Goal: Information Seeking & Learning: Learn about a topic

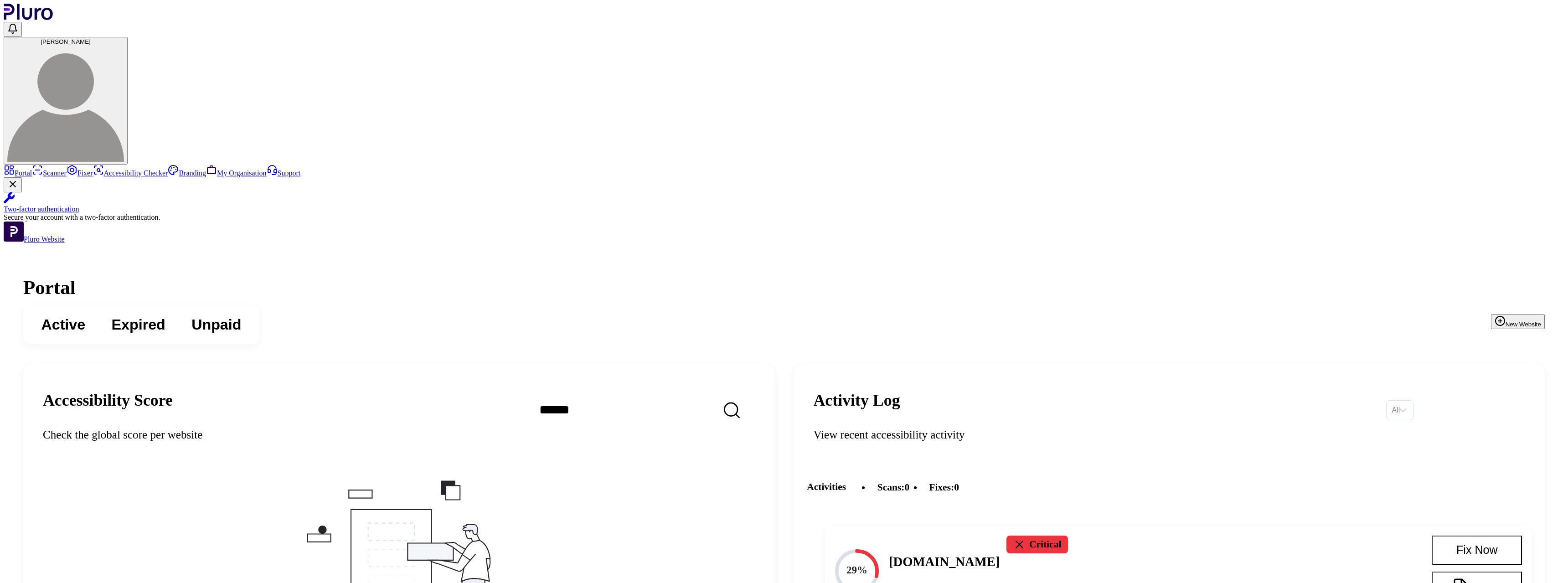
click at [1491, 314] on button "New Website" at bounding box center [1517, 321] width 54 height 15
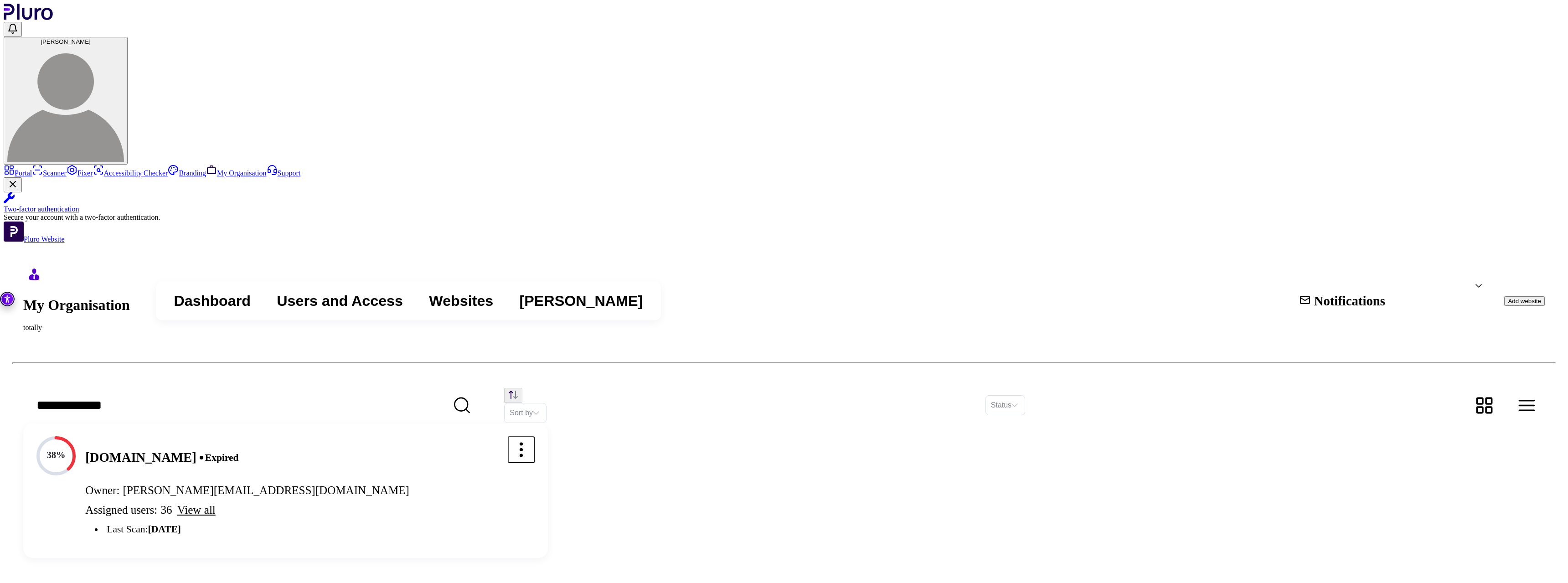
paste input "**********"
type input "**********"
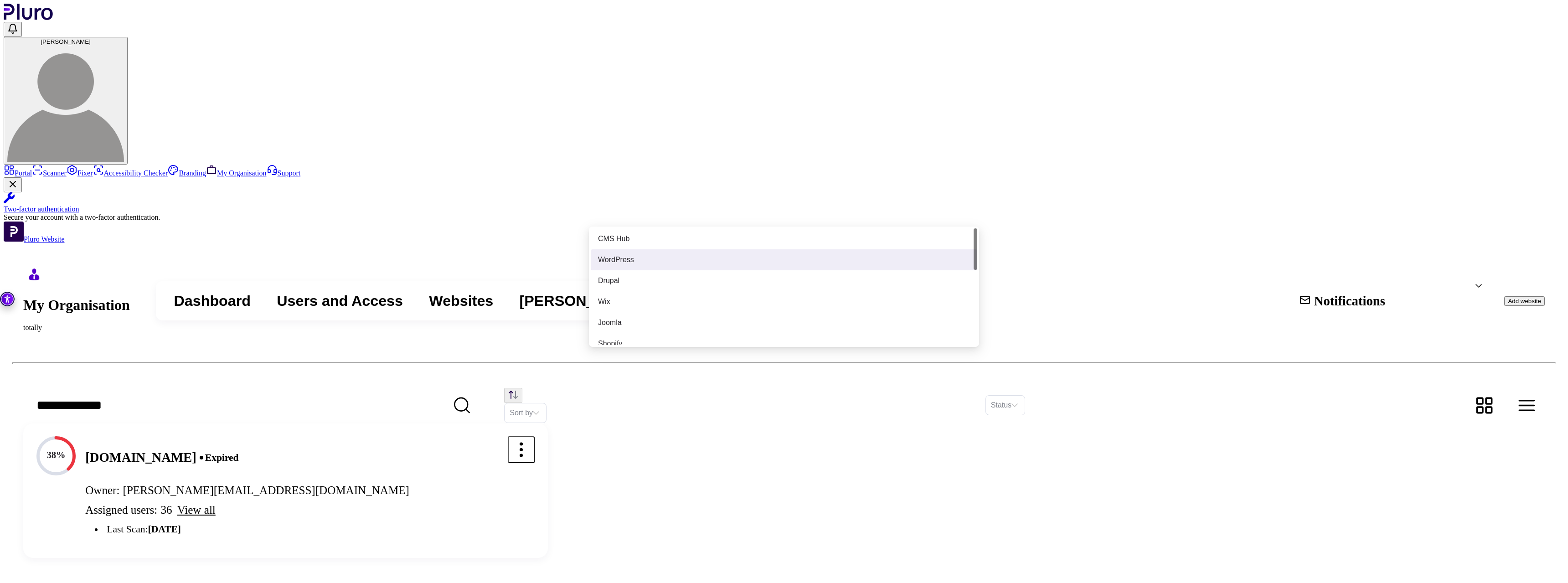
click at [800, 255] on div "WordPress" at bounding box center [783, 260] width 387 height 21
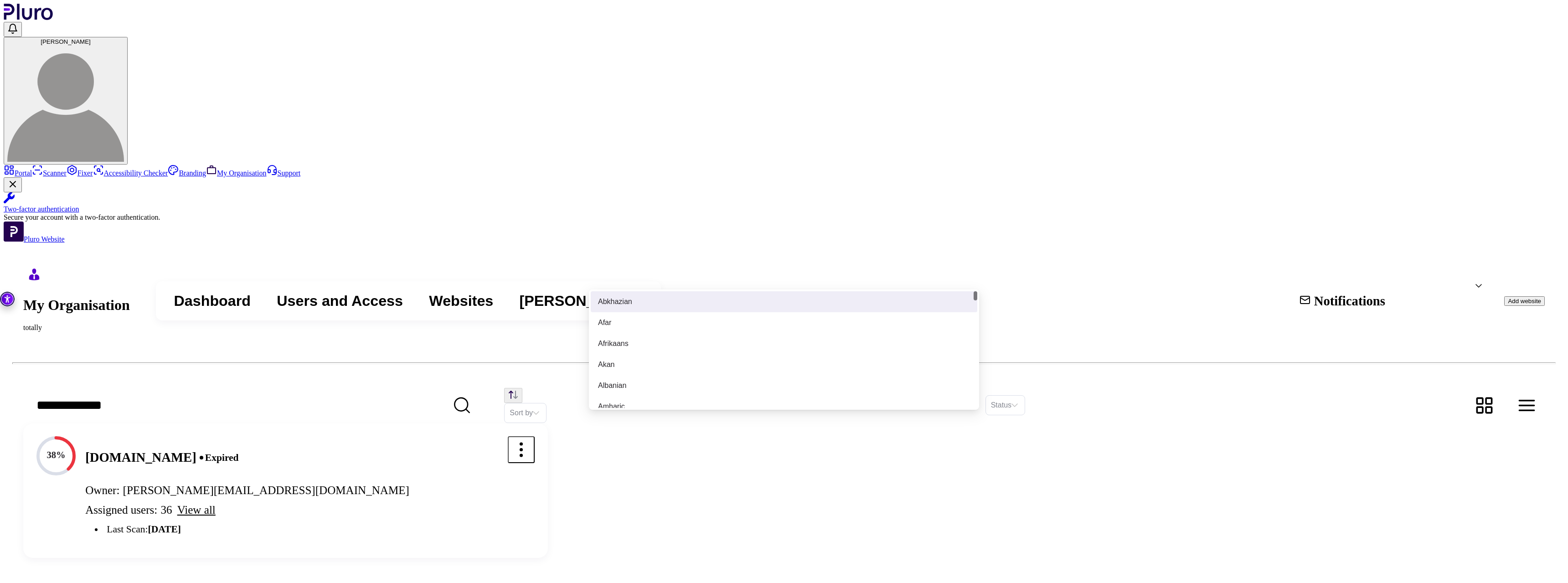
type input "**"
click at [742, 312] on div "English" at bounding box center [783, 302] width 387 height 21
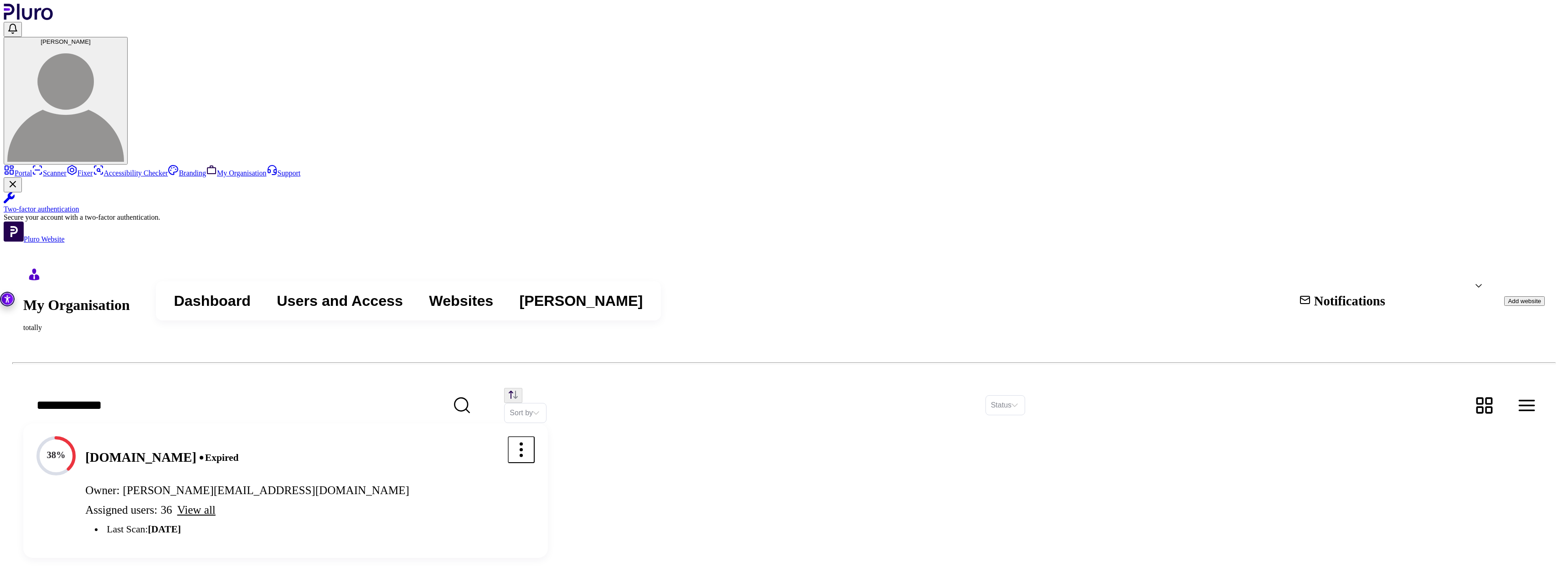
click at [685, 372] on div "Access" at bounding box center [783, 365] width 387 height 21
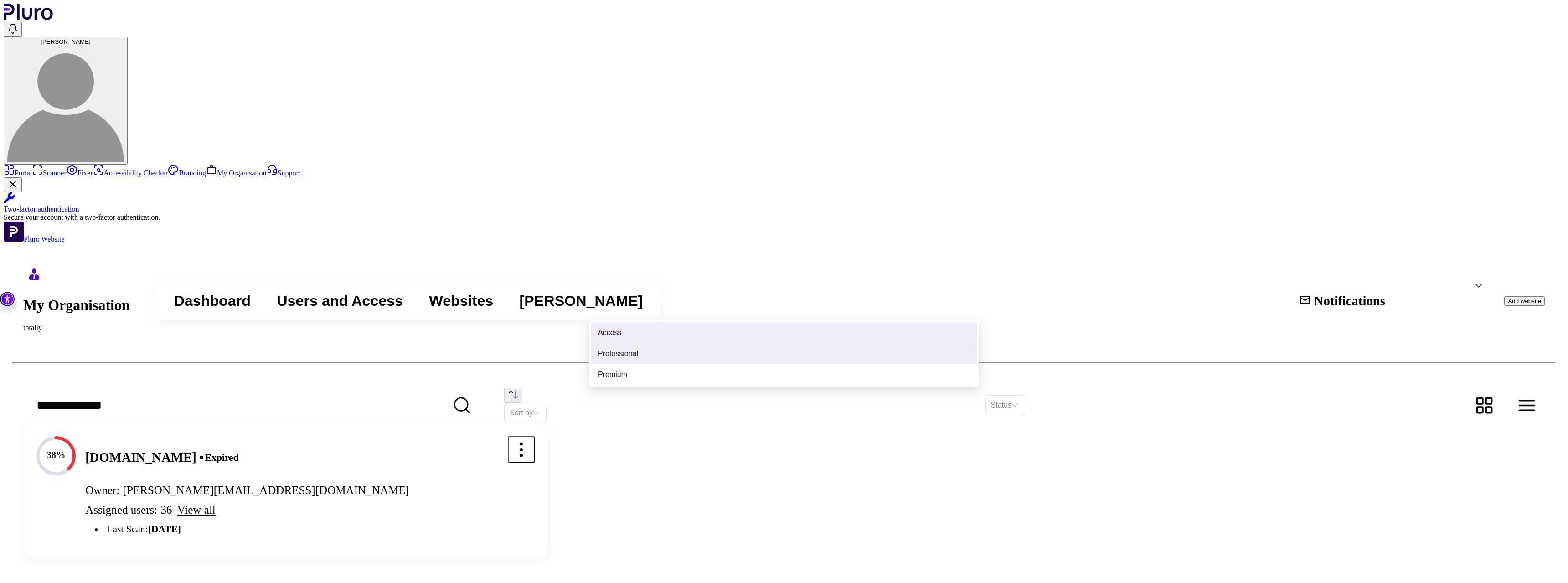
click at [751, 355] on div "Professional" at bounding box center [783, 354] width 372 height 10
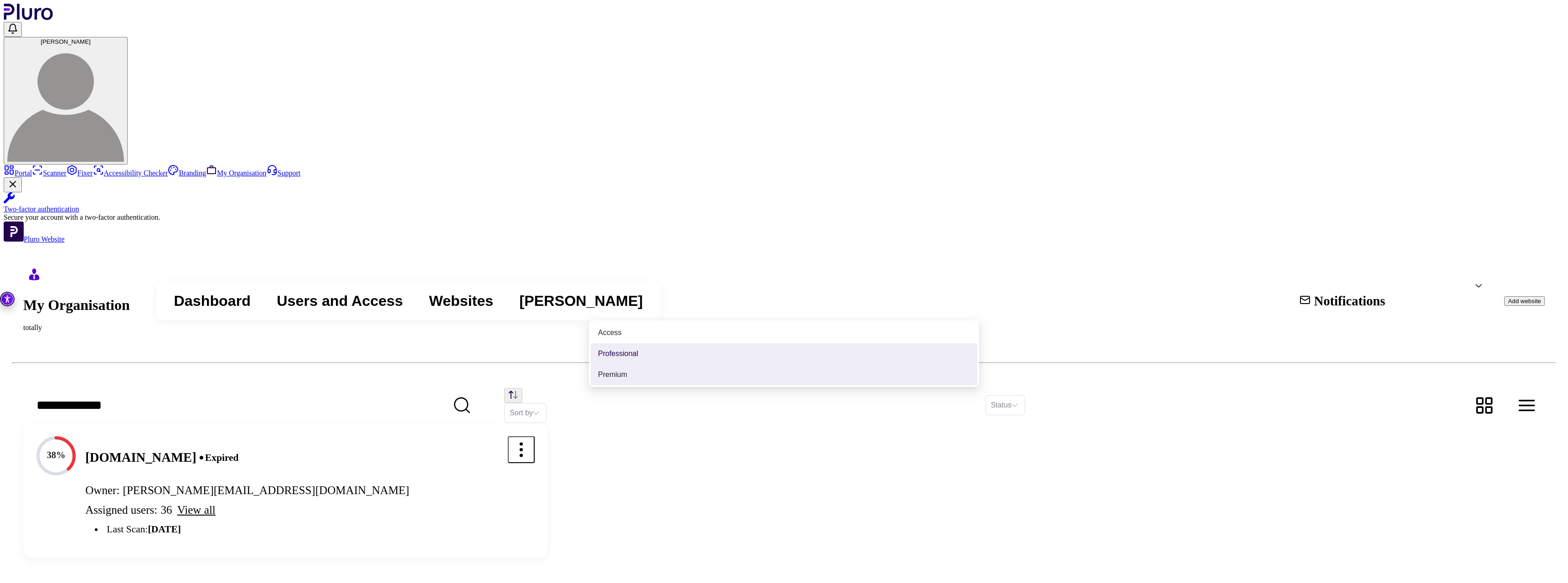
click at [748, 377] on div "Premium" at bounding box center [783, 374] width 372 height 10
click at [705, 332] on div "Access" at bounding box center [783, 332] width 372 height 10
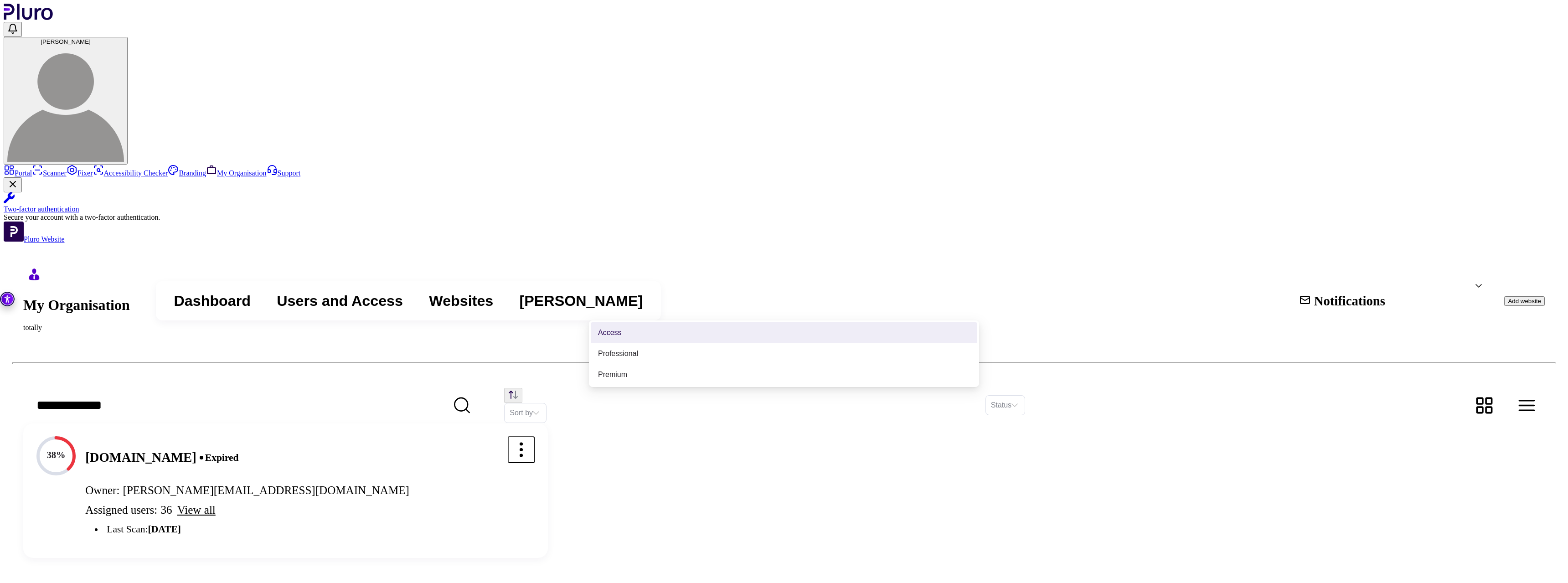
click at [828, 343] on div "Access" at bounding box center [783, 332] width 387 height 21
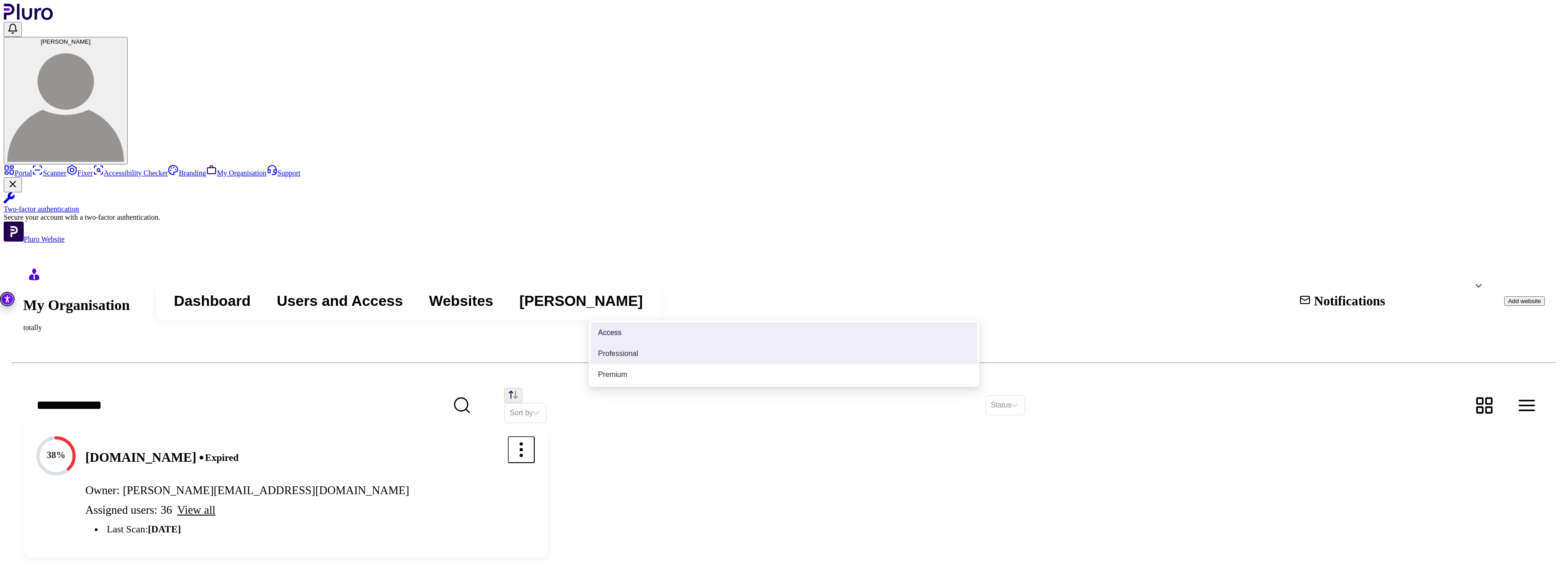
click at [797, 347] on div "Professional" at bounding box center [783, 354] width 387 height 21
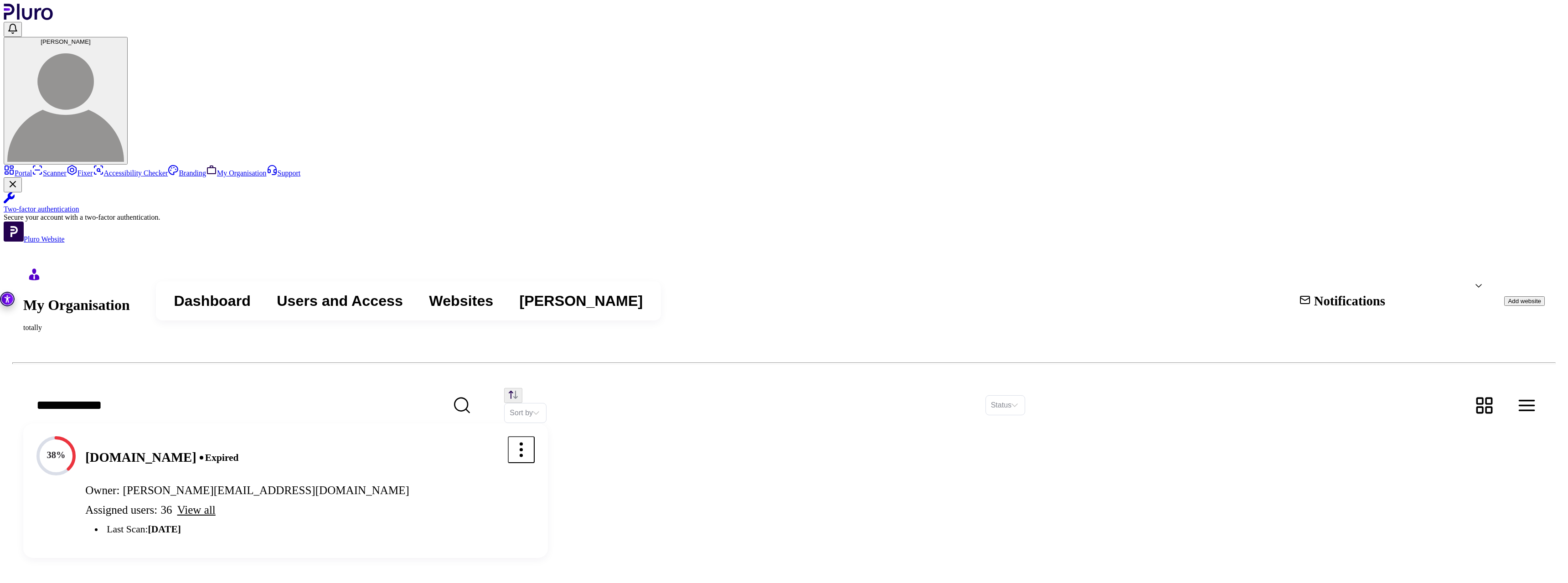
click at [760, 367] on div "Premium" at bounding box center [783, 374] width 387 height 21
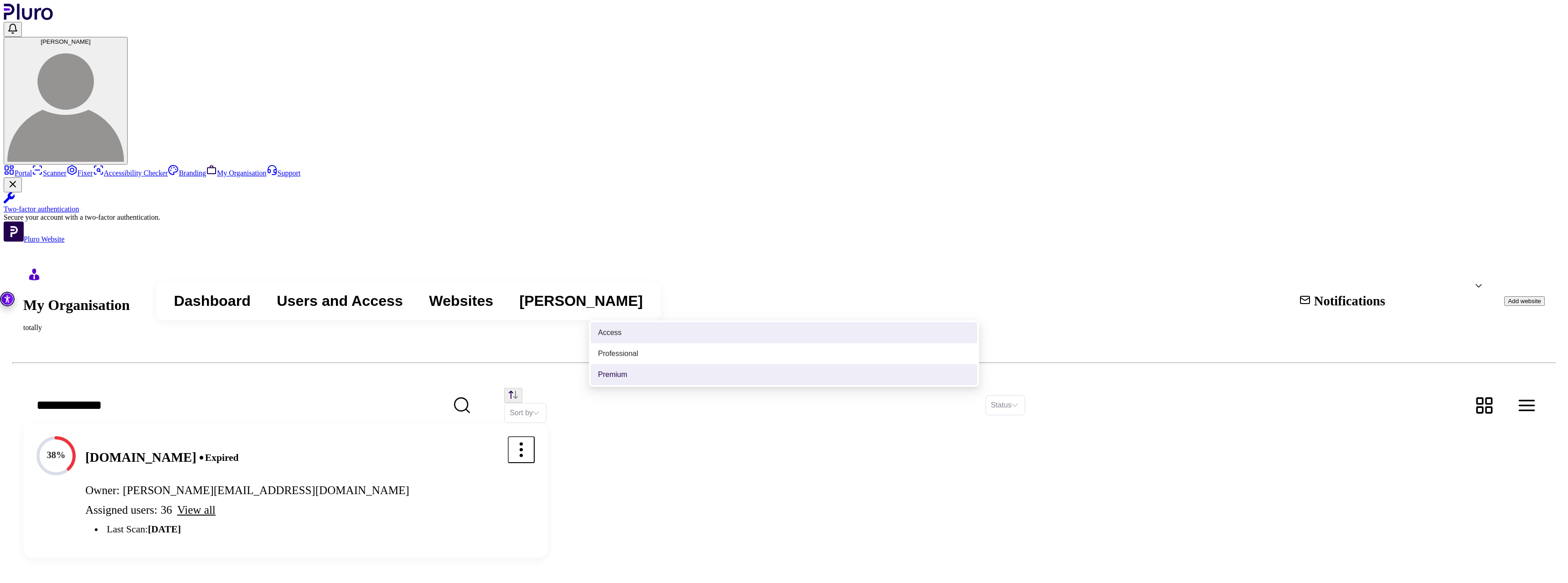
click at [777, 337] on div "Access" at bounding box center [783, 332] width 372 height 10
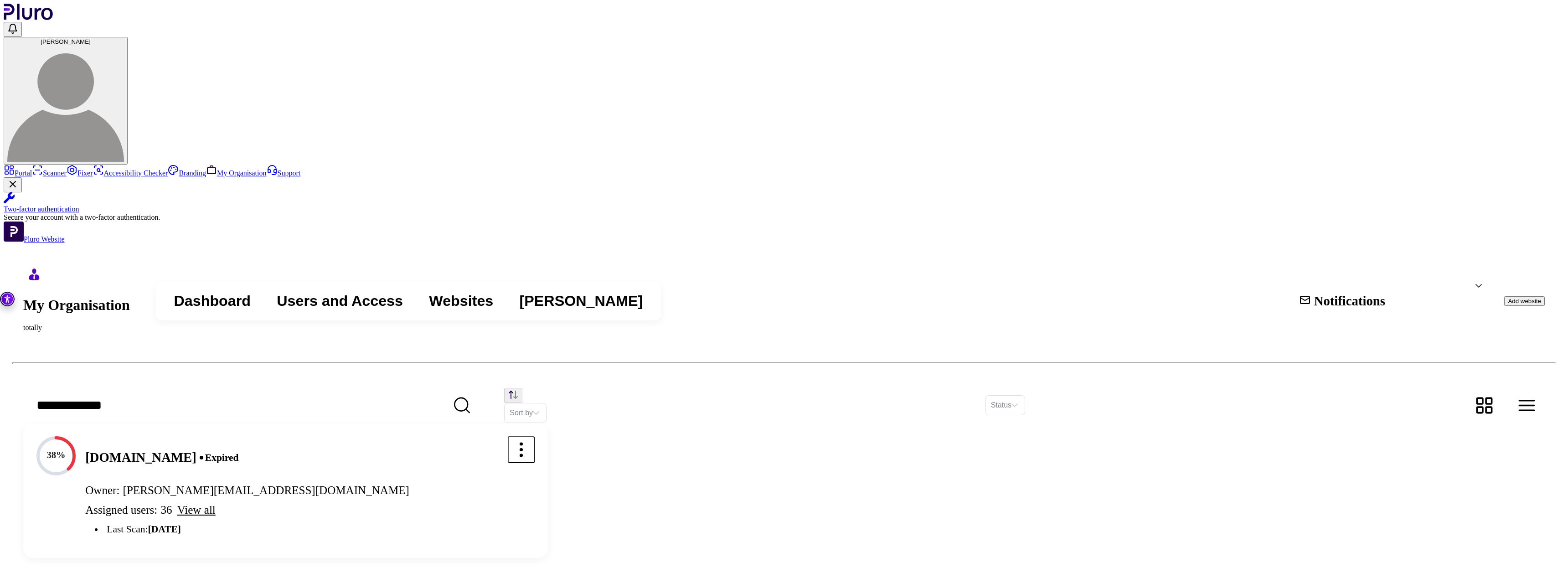
click at [797, 410] on div "Sort by Status 38% www.gamcare.org.uk expired Owner: toby@totally.group Assigne…" at bounding box center [784, 473] width 1522 height 170
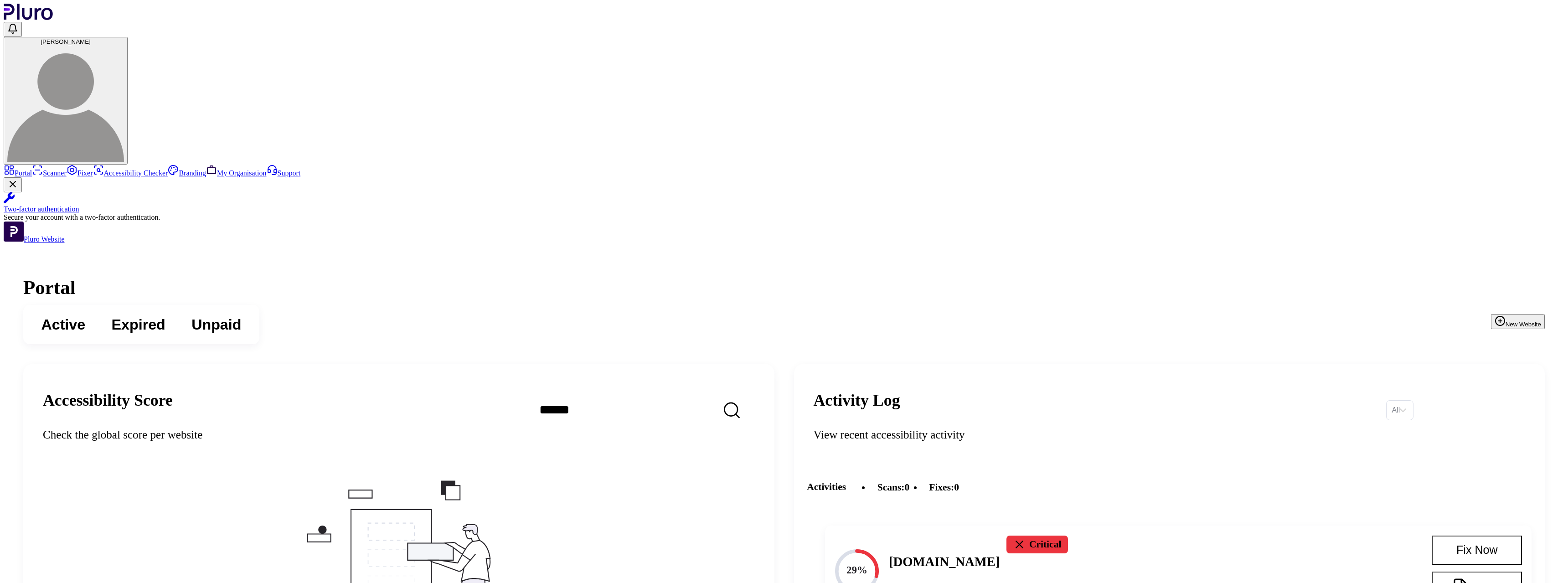
scroll to position [46, 0]
click at [1000, 553] on h4 "[DOMAIN_NAME]" at bounding box center [944, 561] width 111 height 18
drag, startPoint x: 965, startPoint y: 326, endPoint x: 1010, endPoint y: 329, distance: 45.1
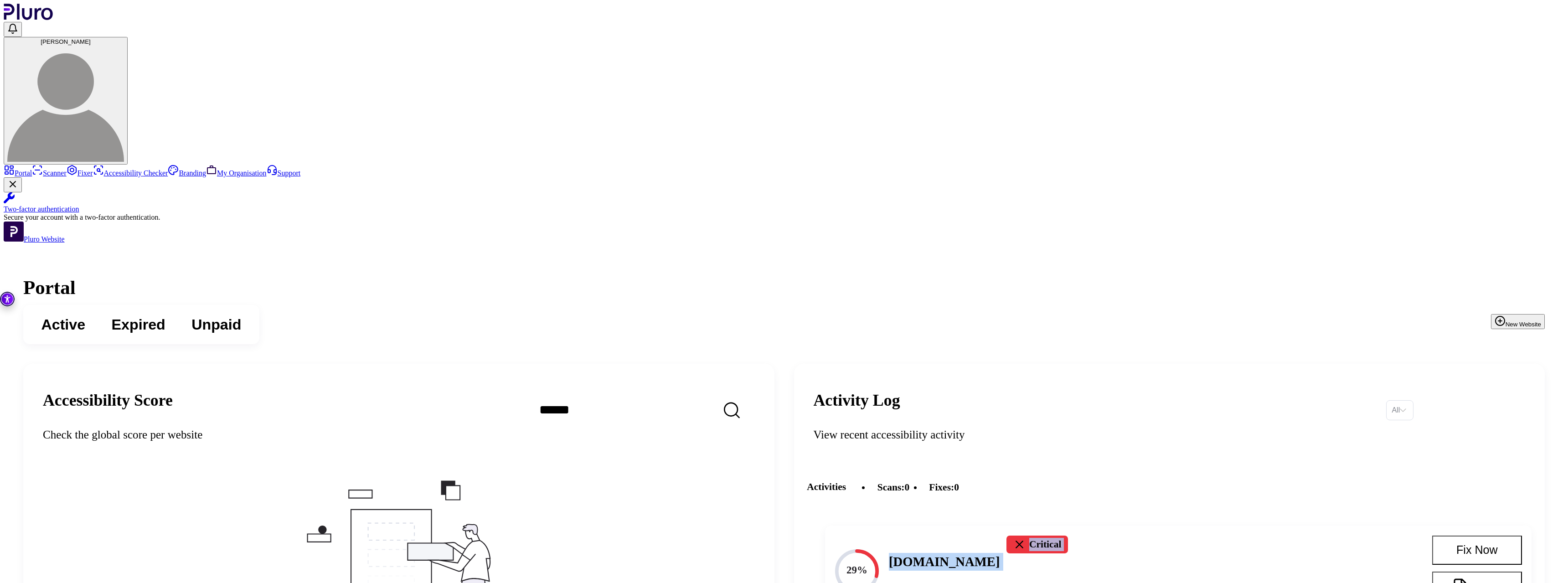
click at [1010, 536] on div "29% www.gamcare.org.uk Critical Auto Scan 24.05.2025 at 03:12" at bounding box center [1121, 571] width 571 height 72
drag, startPoint x: 961, startPoint y: 372, endPoint x: 1033, endPoint y: 376, distance: 72.1
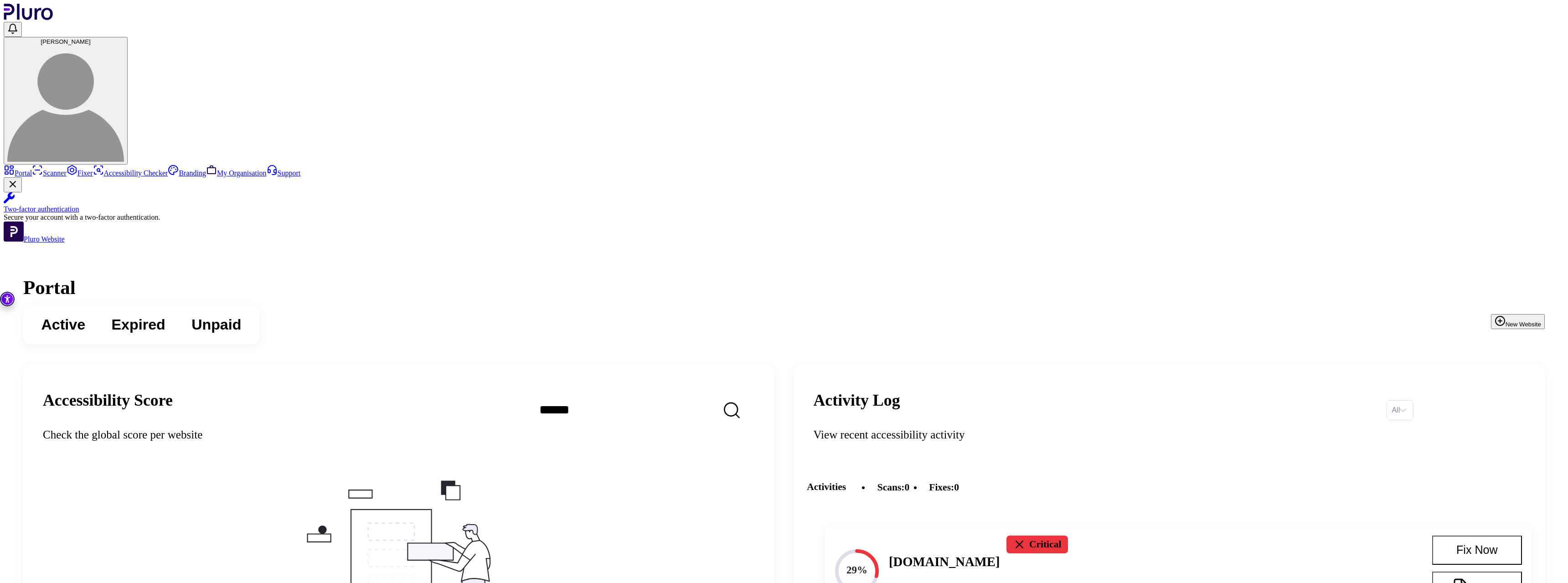
drag, startPoint x: 1034, startPoint y: 375, endPoint x: 959, endPoint y: 370, distance: 75.2
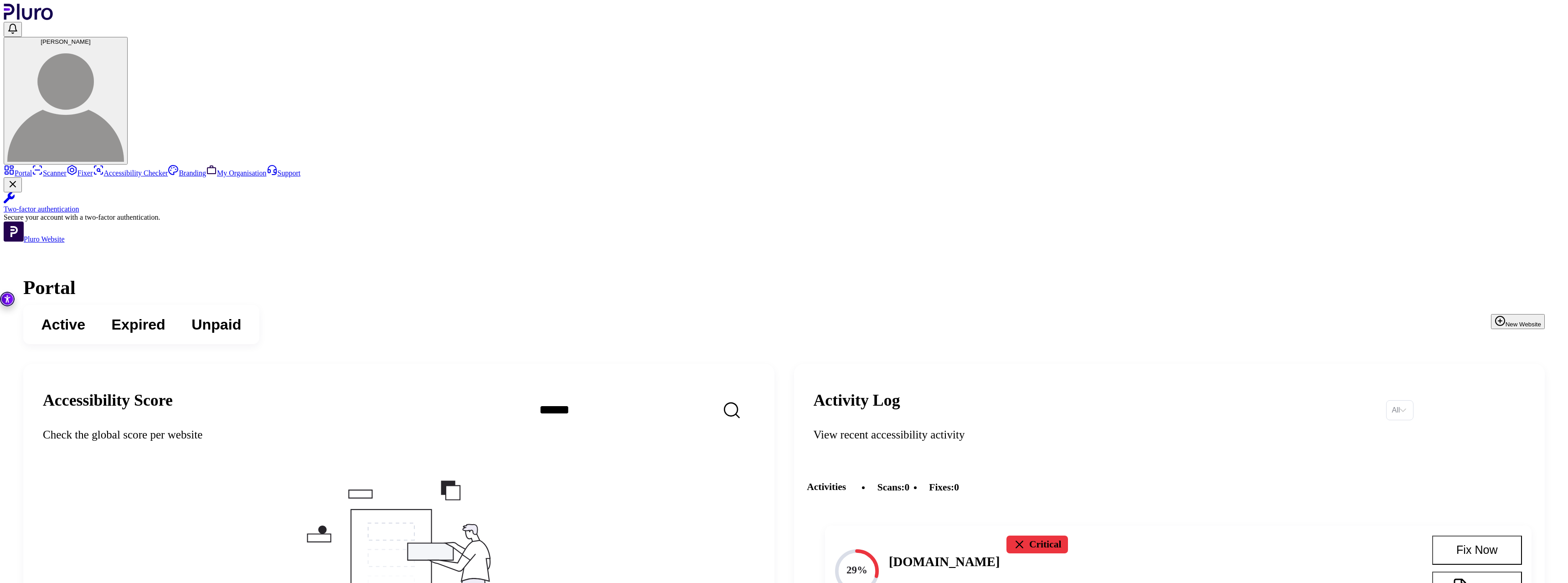
click at [1000, 553] on h4 "[DOMAIN_NAME]" at bounding box center [944, 561] width 111 height 18
drag, startPoint x: 993, startPoint y: 372, endPoint x: 1034, endPoint y: 369, distance: 41.1
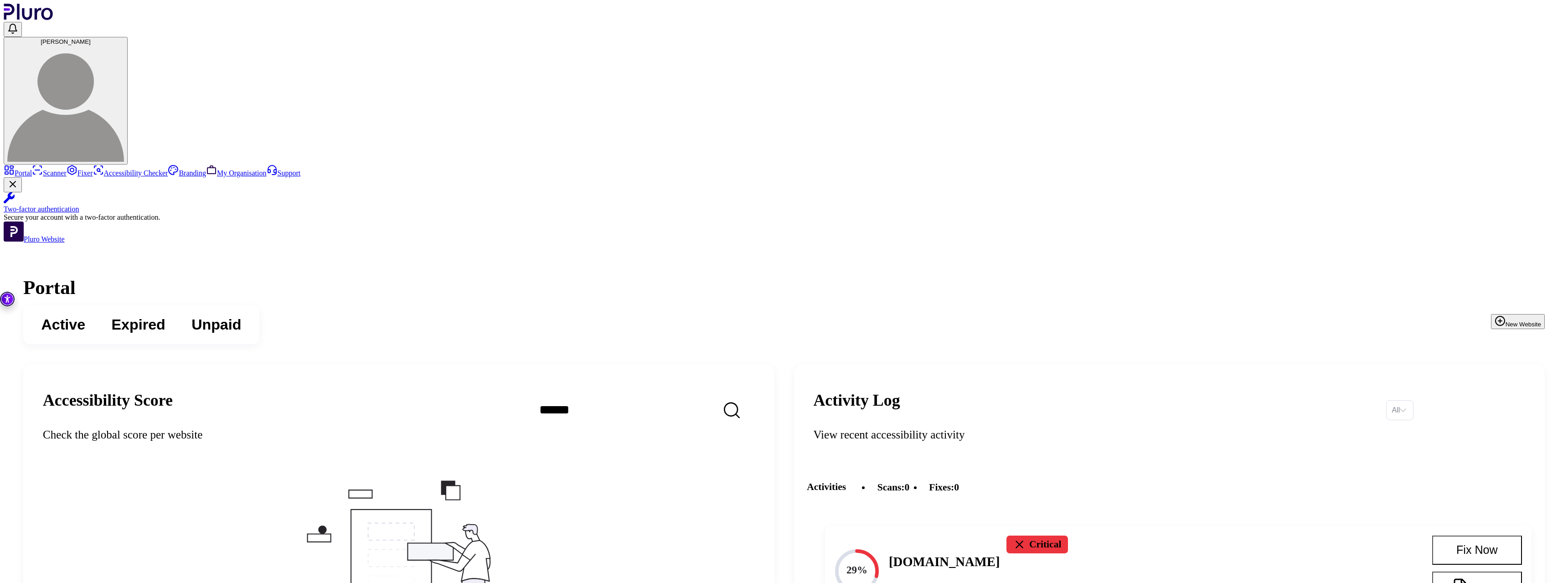
drag, startPoint x: 976, startPoint y: 239, endPoint x: 1028, endPoint y: 237, distance: 52.0
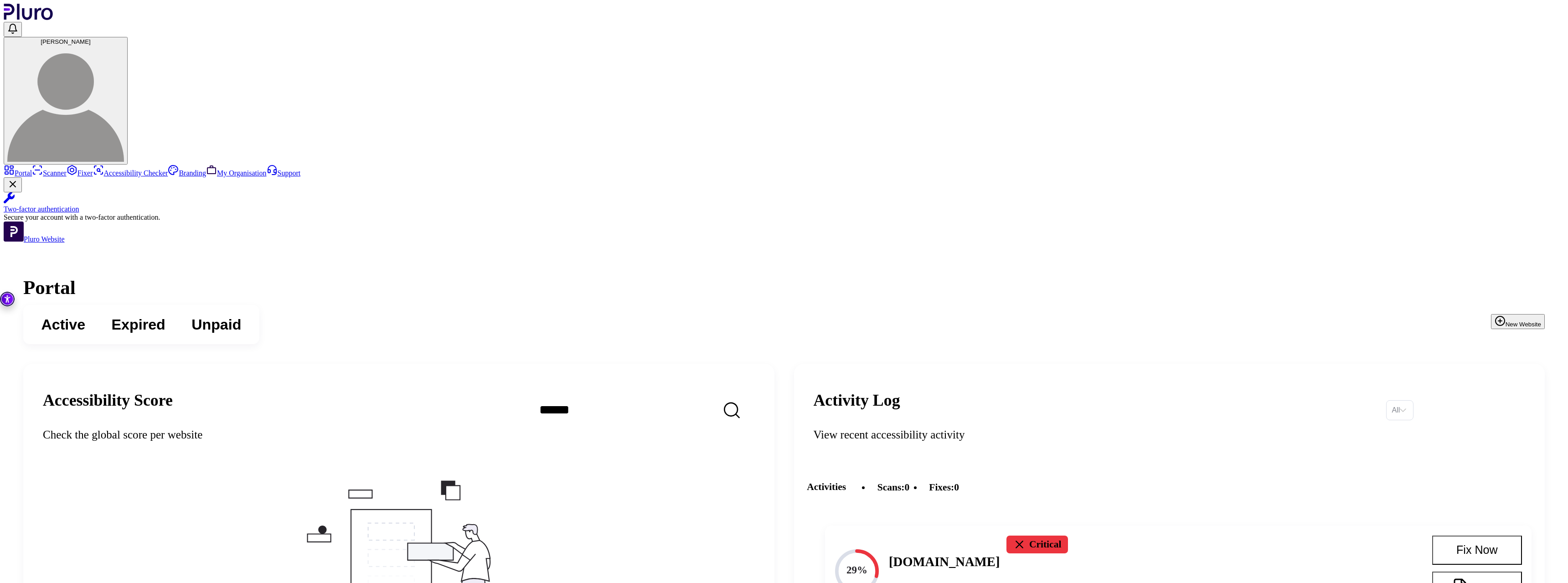
drag, startPoint x: 974, startPoint y: 330, endPoint x: 1021, endPoint y: 324, distance: 47.4
click at [1021, 536] on div "29% www.gamcare.org.uk Critical Auto Scan 24.05.2025 at 03:12" at bounding box center [1121, 571] width 571 height 72
drag, startPoint x: 1021, startPoint y: 324, endPoint x: 979, endPoint y: 325, distance: 42.0
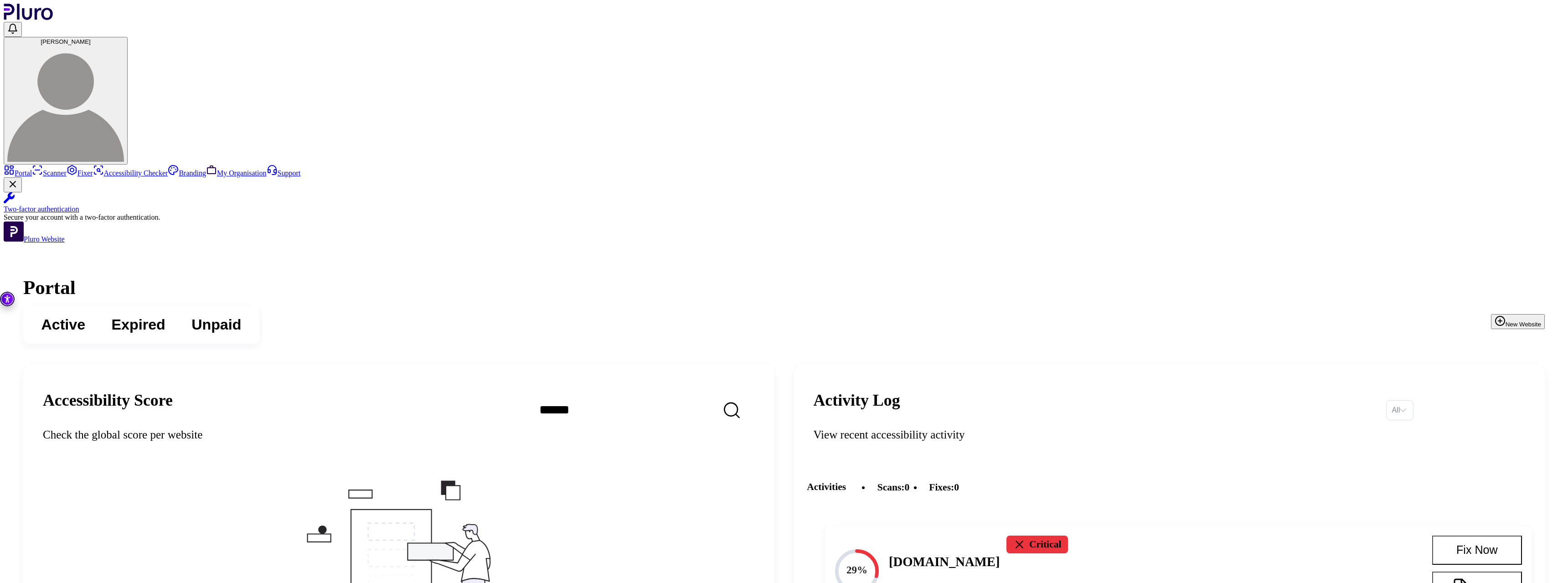
click at [571, 276] on h1 "Portal" at bounding box center [784, 287] width 1522 height 23
click at [906, 276] on h1 "Portal" at bounding box center [784, 287] width 1522 height 23
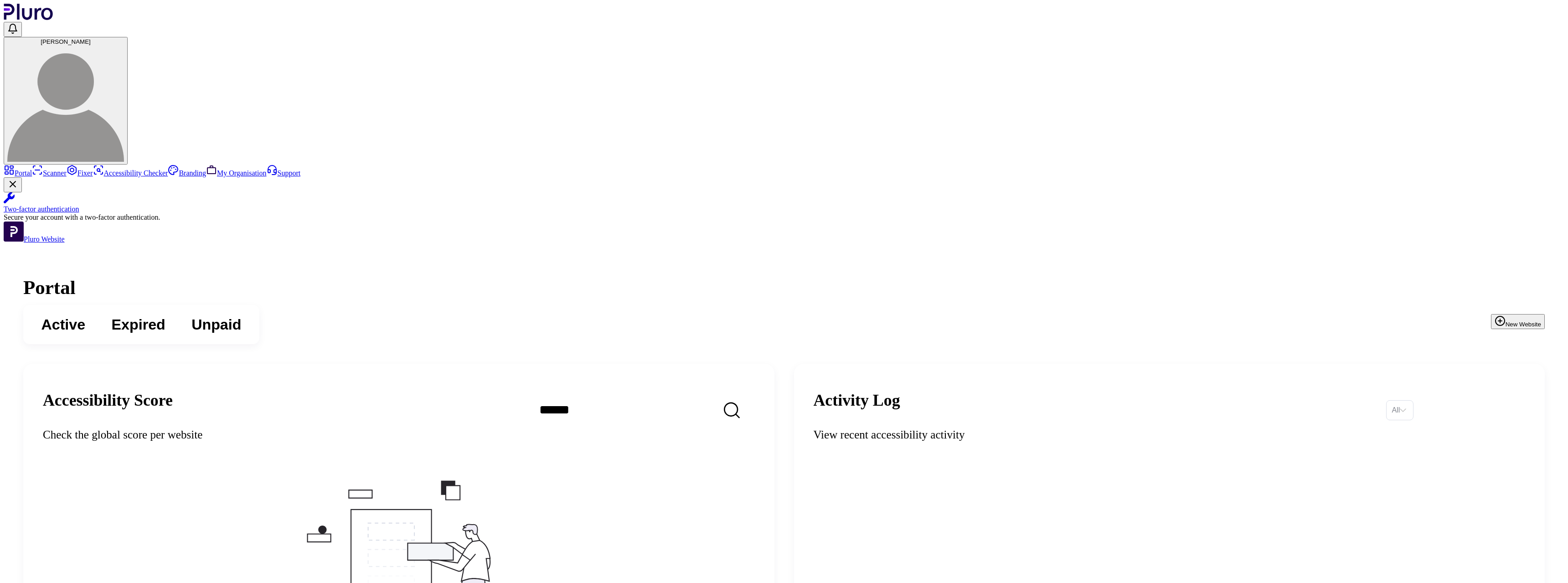
click at [864, 276] on h1 "Portal" at bounding box center [784, 287] width 1522 height 23
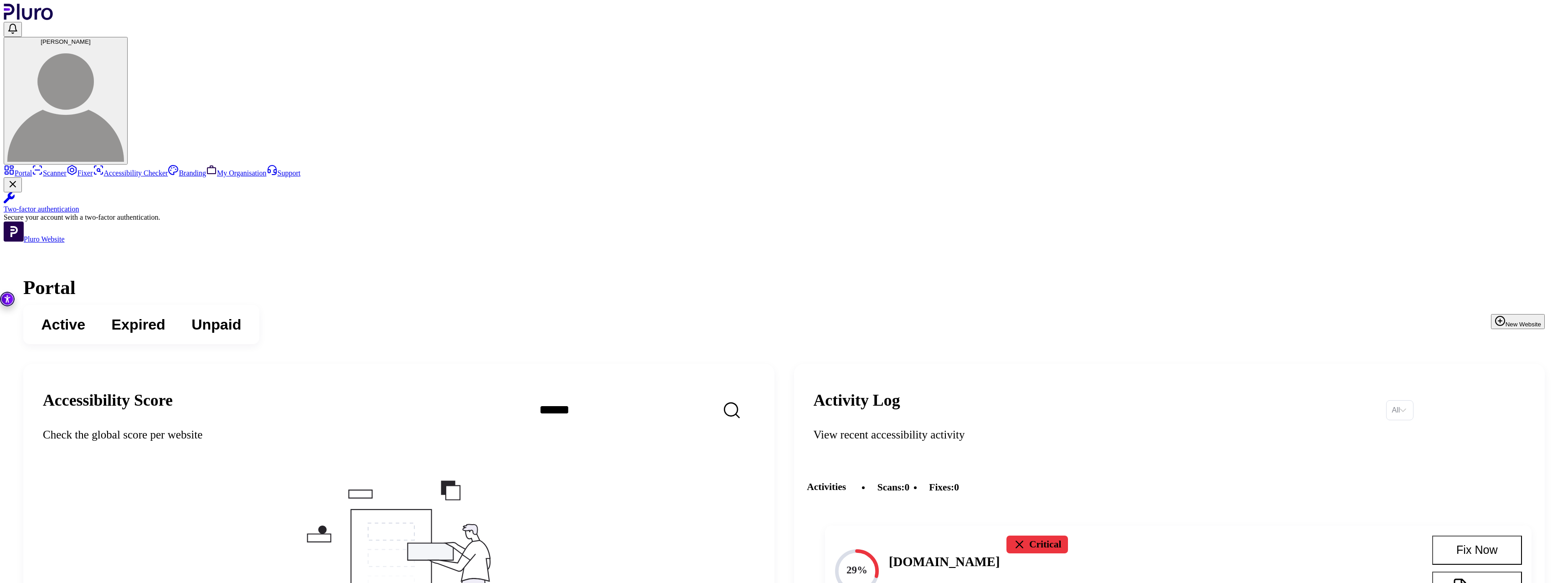
click at [1486, 571] on button "Report" at bounding box center [1477, 588] width 90 height 34
click at [1508, 571] on button "Report" at bounding box center [1477, 588] width 90 height 34
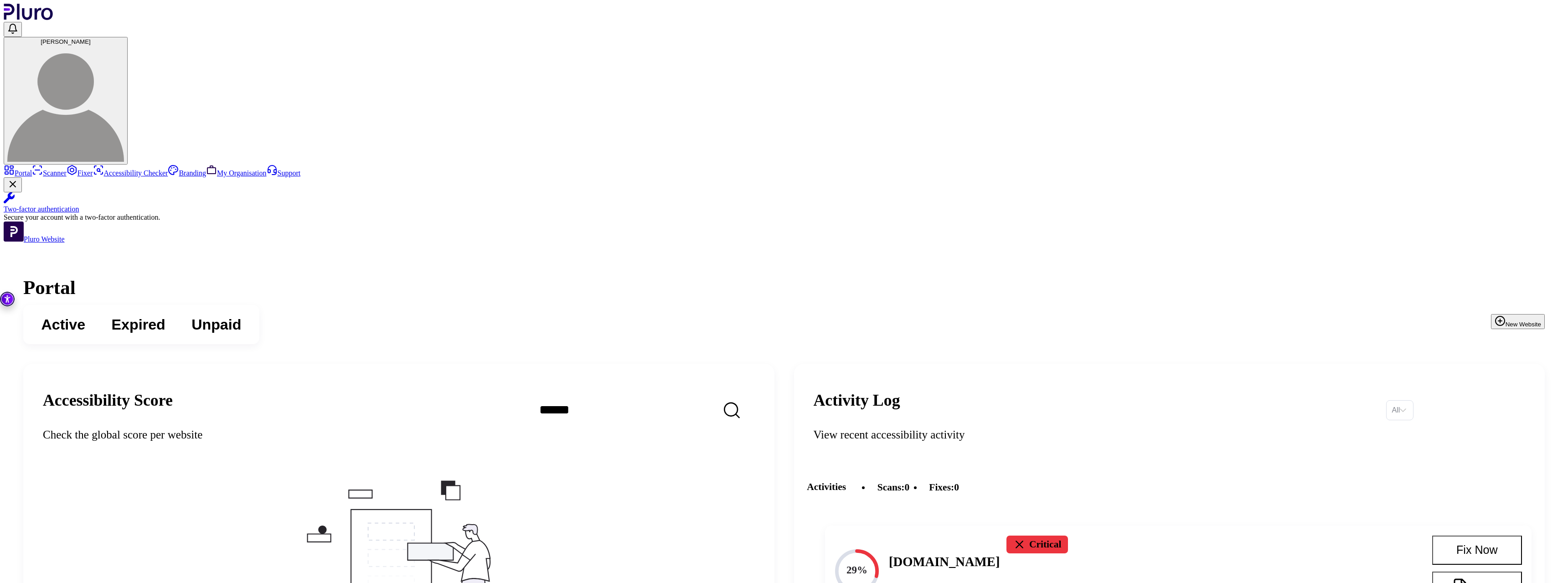
click at [32, 169] on link "Portal" at bounding box center [18, 173] width 28 height 8
click at [66, 169] on link "Scanner" at bounding box center [49, 173] width 35 height 8
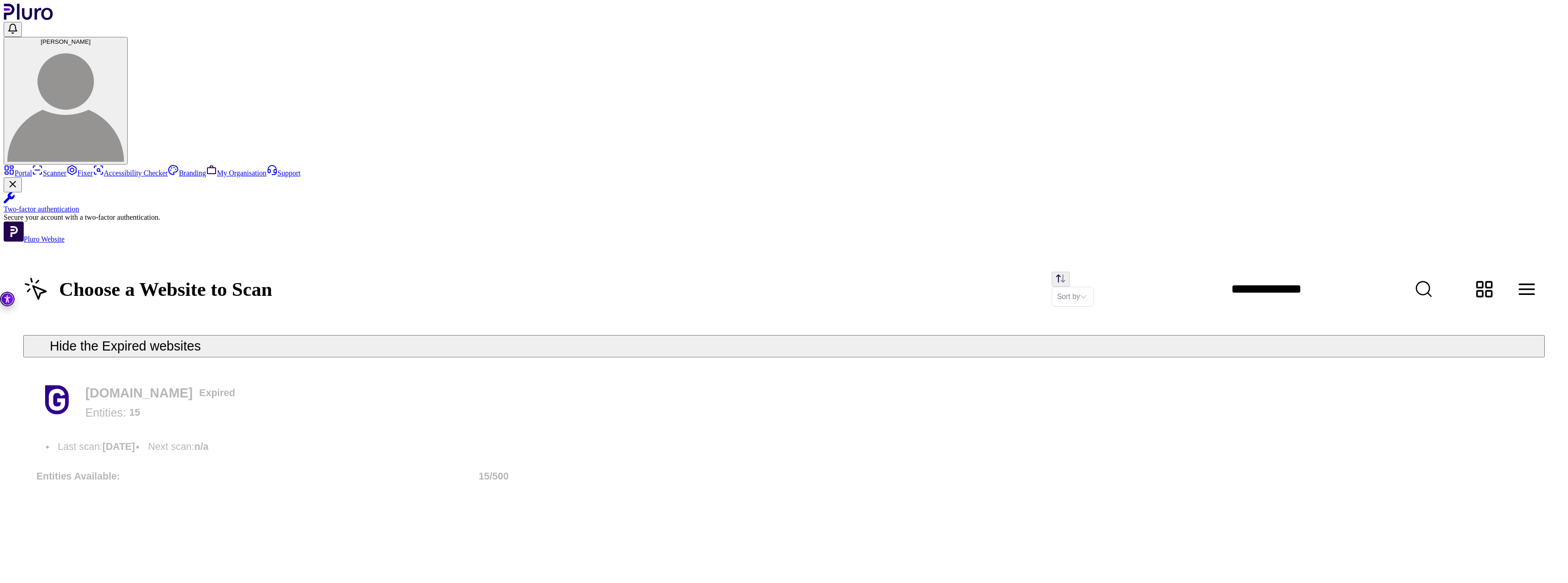
click at [32, 169] on link "Portal" at bounding box center [18, 173] width 28 height 8
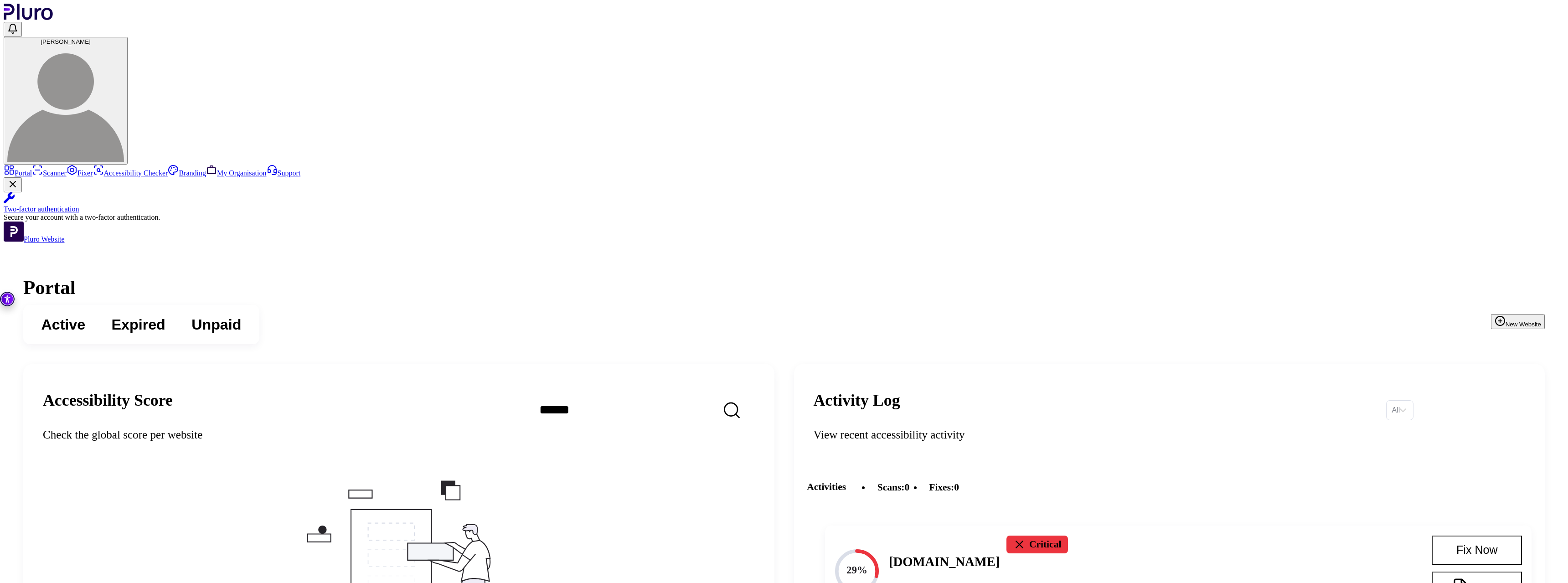
click at [1476, 571] on button "Report" at bounding box center [1477, 588] width 90 height 34
click at [66, 169] on link "Scanner" at bounding box center [49, 173] width 35 height 8
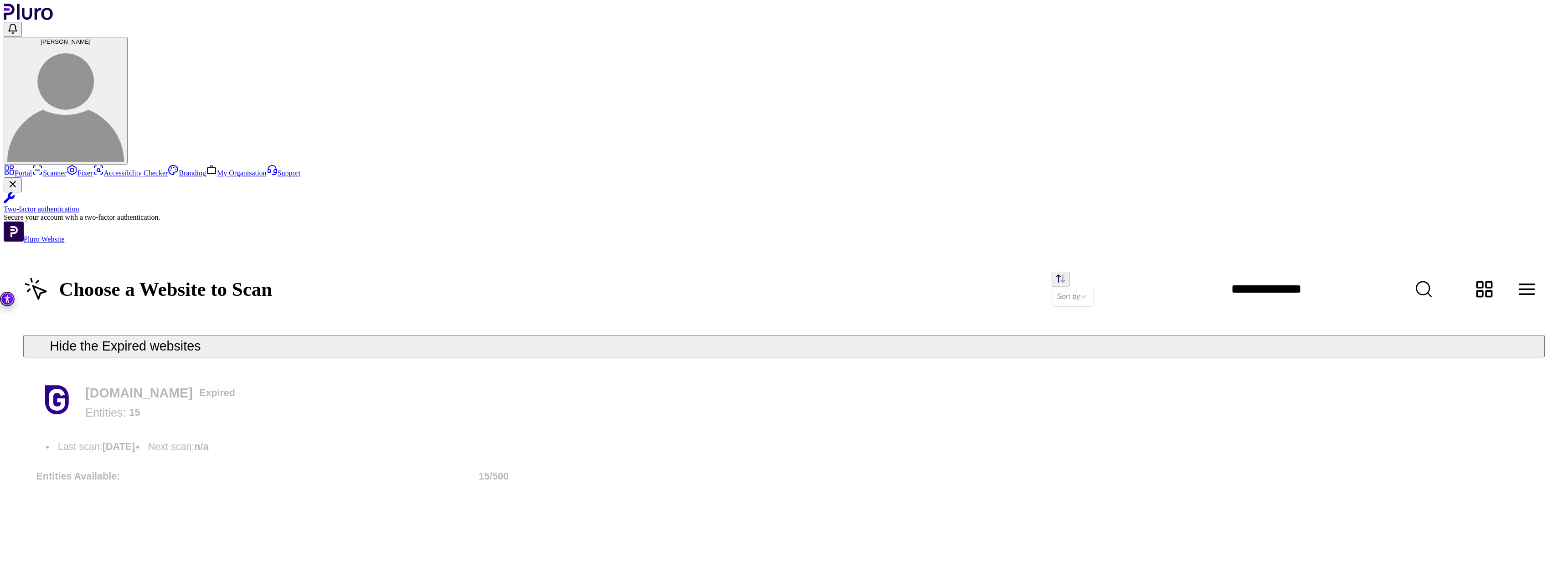
click at [858, 371] on div "[DOMAIN_NAME] Expired Entities: 15 Last scan : [DATE] Next scan : n/a Entities …" at bounding box center [784, 436] width 1522 height 131
click at [776, 411] on div "Choose a Website to Scan Sort by Hide the Expired websites [DOMAIN_NAME] Expire…" at bounding box center [784, 382] width 1561 height 278
click at [66, 169] on link "Scanner" at bounding box center [49, 173] width 35 height 8
click at [66, 177] on link "Fixer" at bounding box center [79, 173] width 26 height 8
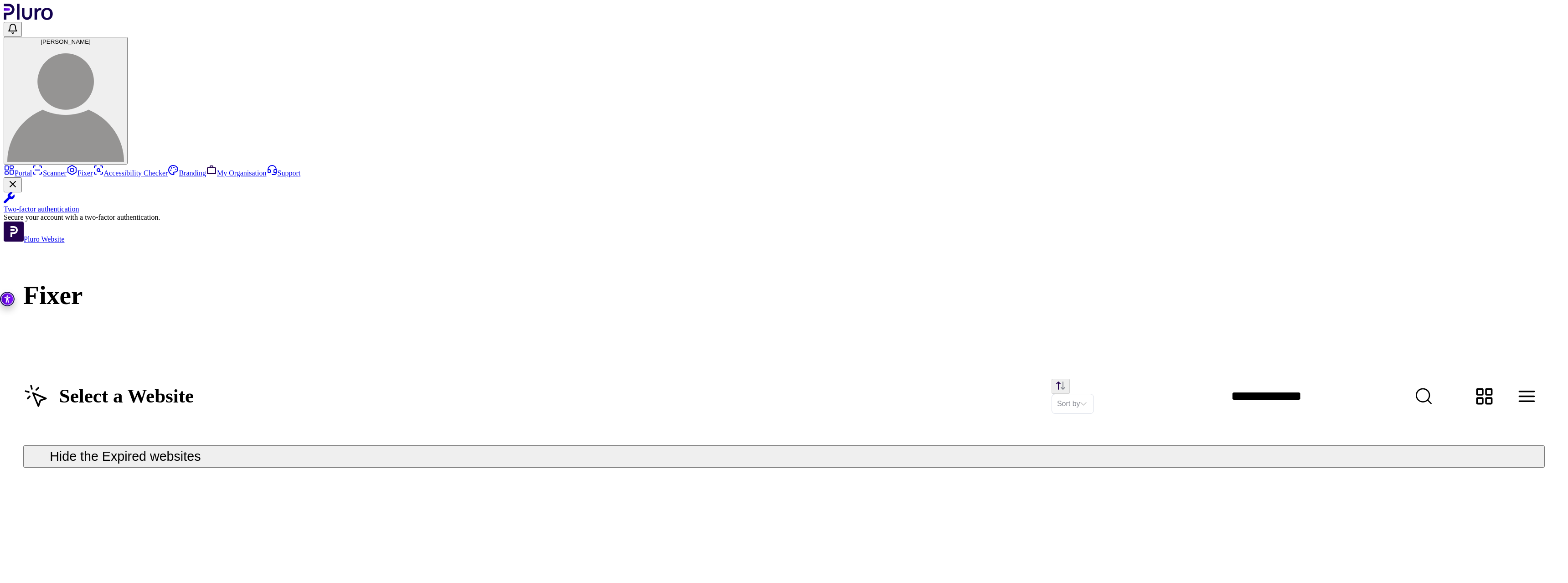
click at [66, 169] on link "Scanner" at bounding box center [49, 173] width 35 height 8
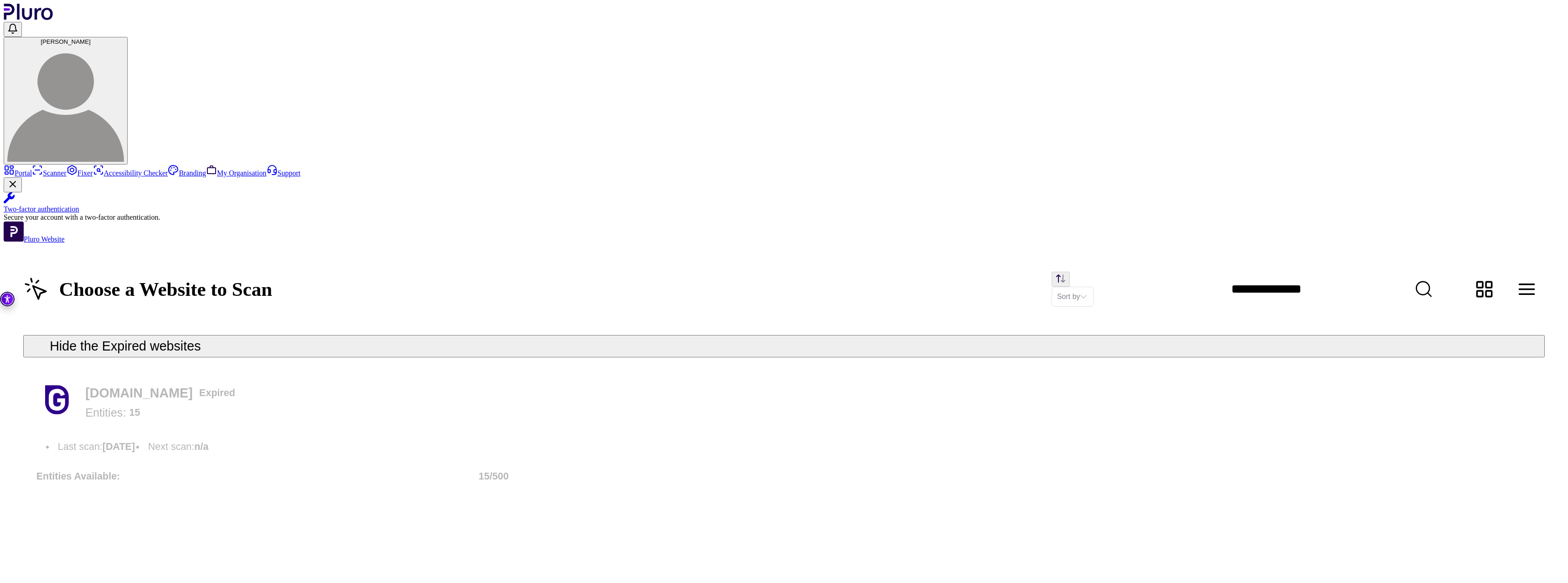
click at [66, 169] on link "Scanner" at bounding box center [49, 173] width 35 height 8
click at [66, 177] on link "Fixer" at bounding box center [79, 173] width 26 height 8
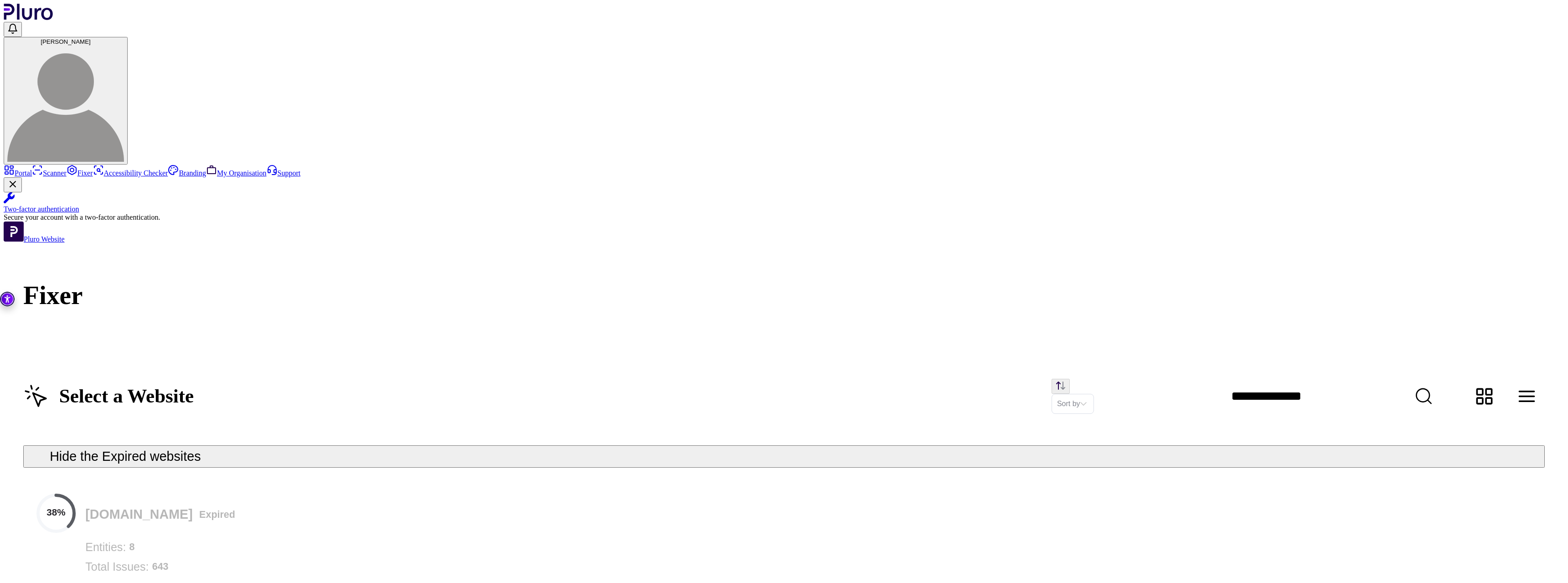
click at [93, 177] on nav "Portal Scanner Fixer Accessibility Checker Branding My Organisation Support" at bounding box center [784, 170] width 1561 height 13
click at [66, 169] on link "Scanner" at bounding box center [49, 173] width 35 height 8
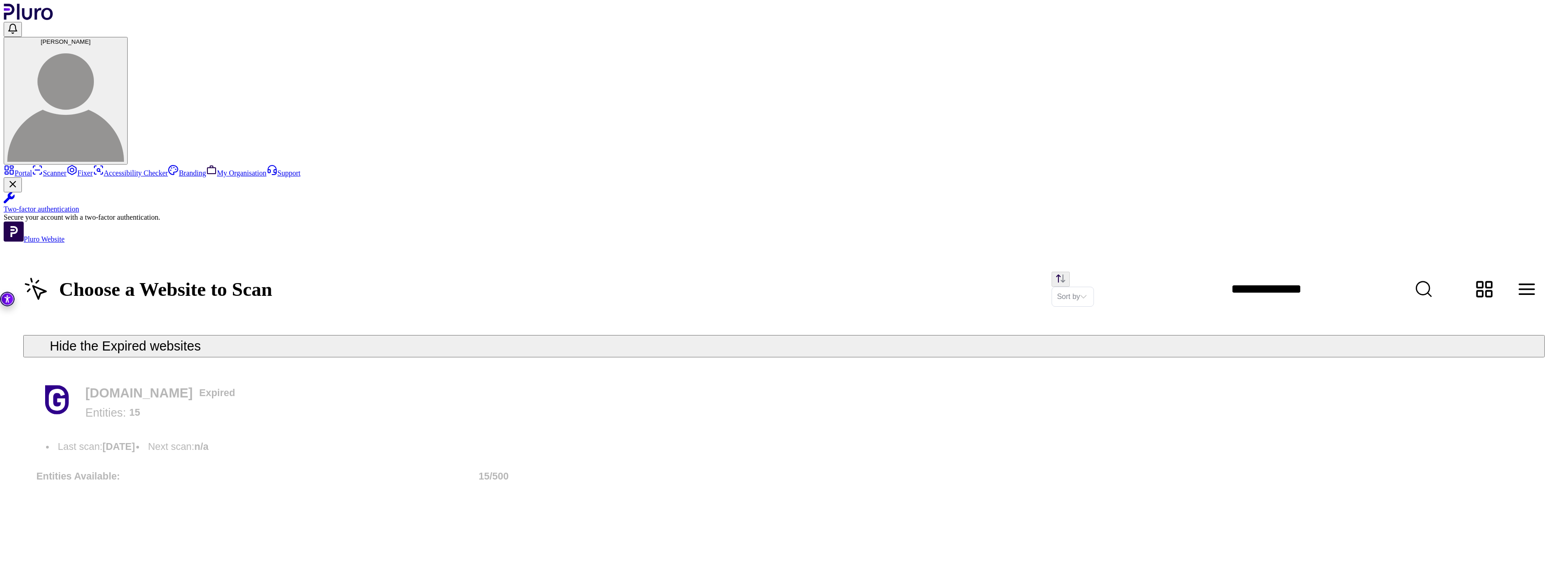
click at [32, 169] on link "Portal" at bounding box center [18, 173] width 28 height 8
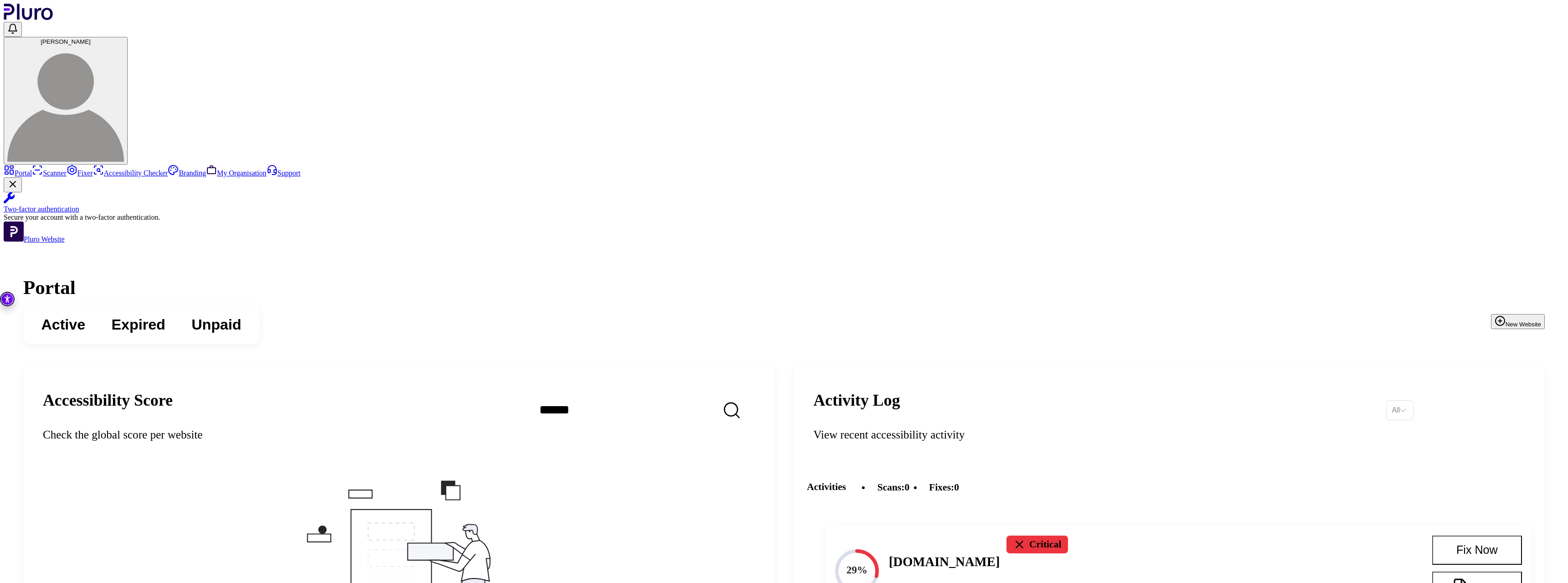
click at [166, 315] on span "Expired" at bounding box center [138, 324] width 54 height 19
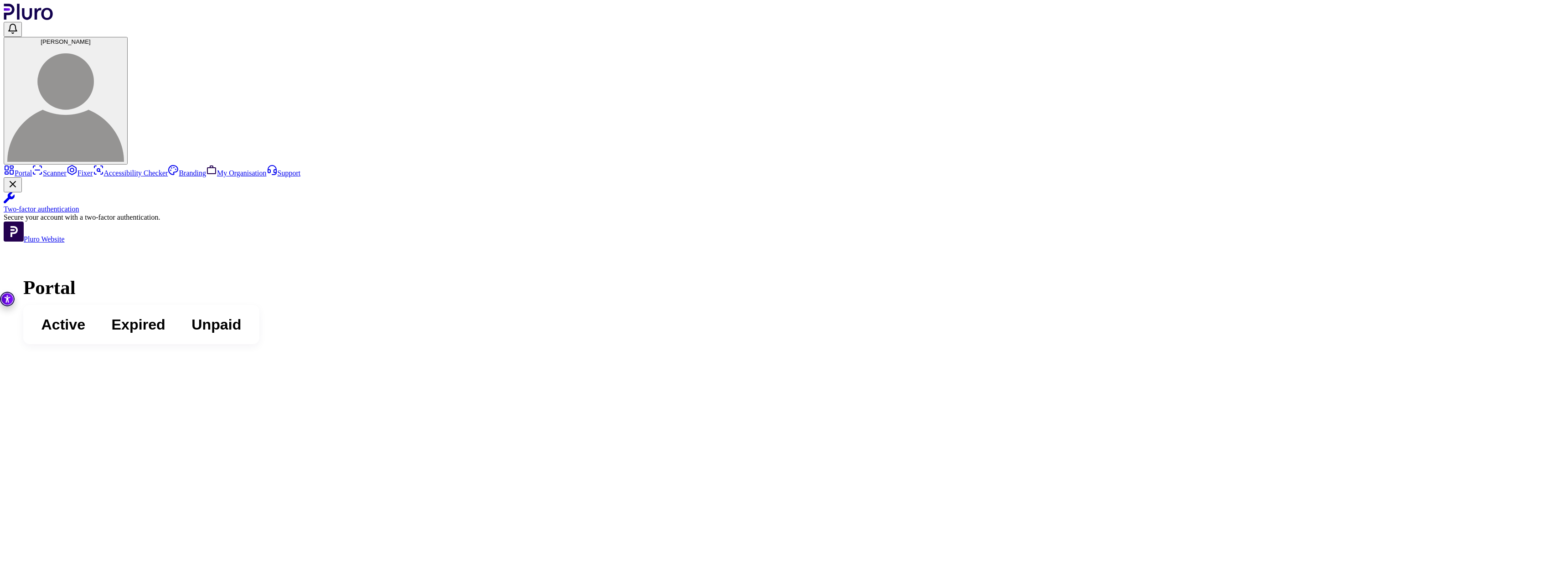
click at [85, 315] on span "Active" at bounding box center [63, 324] width 44 height 19
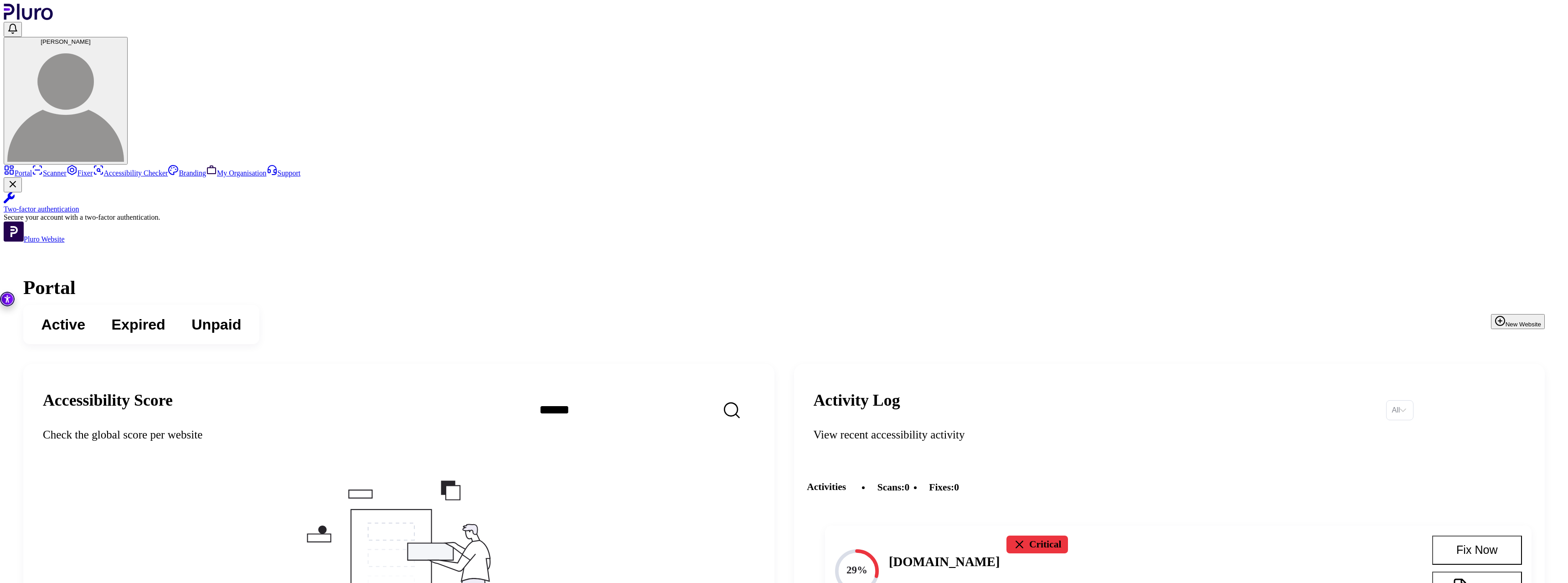
click at [66, 169] on link "Scanner" at bounding box center [49, 173] width 35 height 8
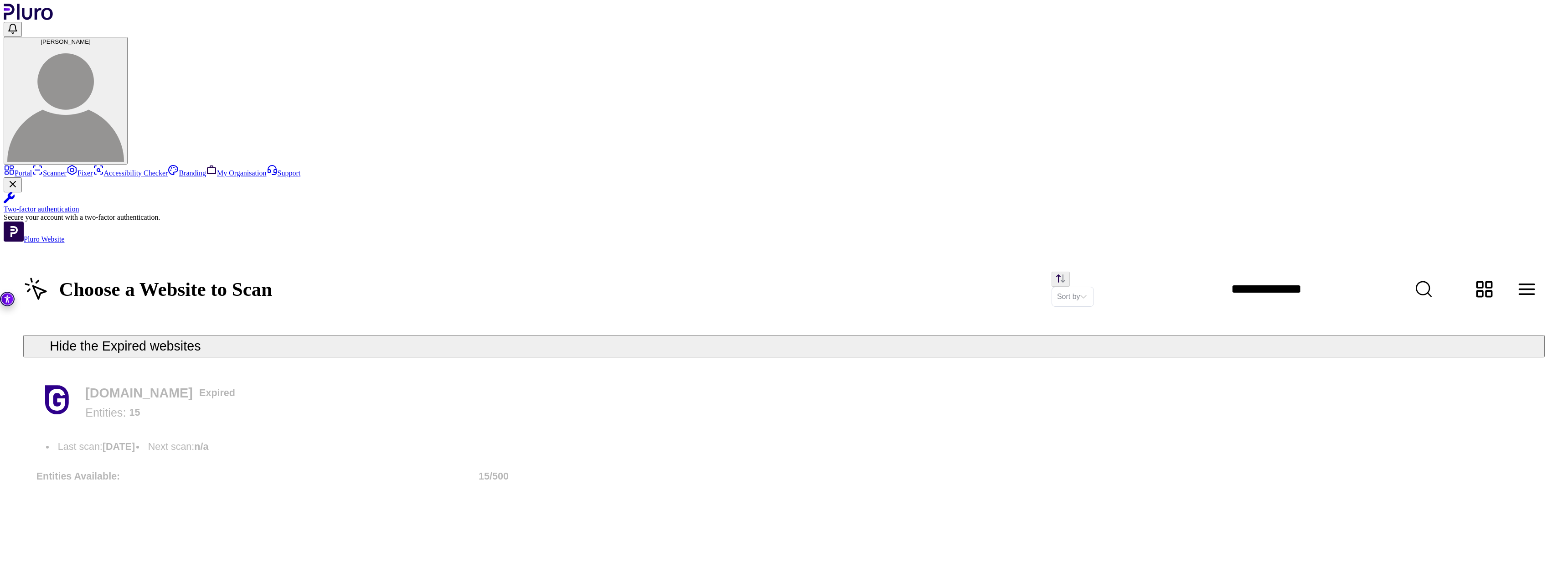
click at [1124, 243] on div "Choose a Website to Scan Sort by Hide the Expired websites [DOMAIN_NAME] Expire…" at bounding box center [784, 382] width 1561 height 278
click at [1094, 287] on div "Sort by" at bounding box center [1073, 296] width 43 height 20
click at [1154, 152] on div "Last scan" at bounding box center [1124, 156] width 144 height 21
click at [1096, 287] on span "Last scan" at bounding box center [1077, 296] width 39 height 19
click at [1139, 130] on div "Entity" at bounding box center [1124, 134] width 144 height 21
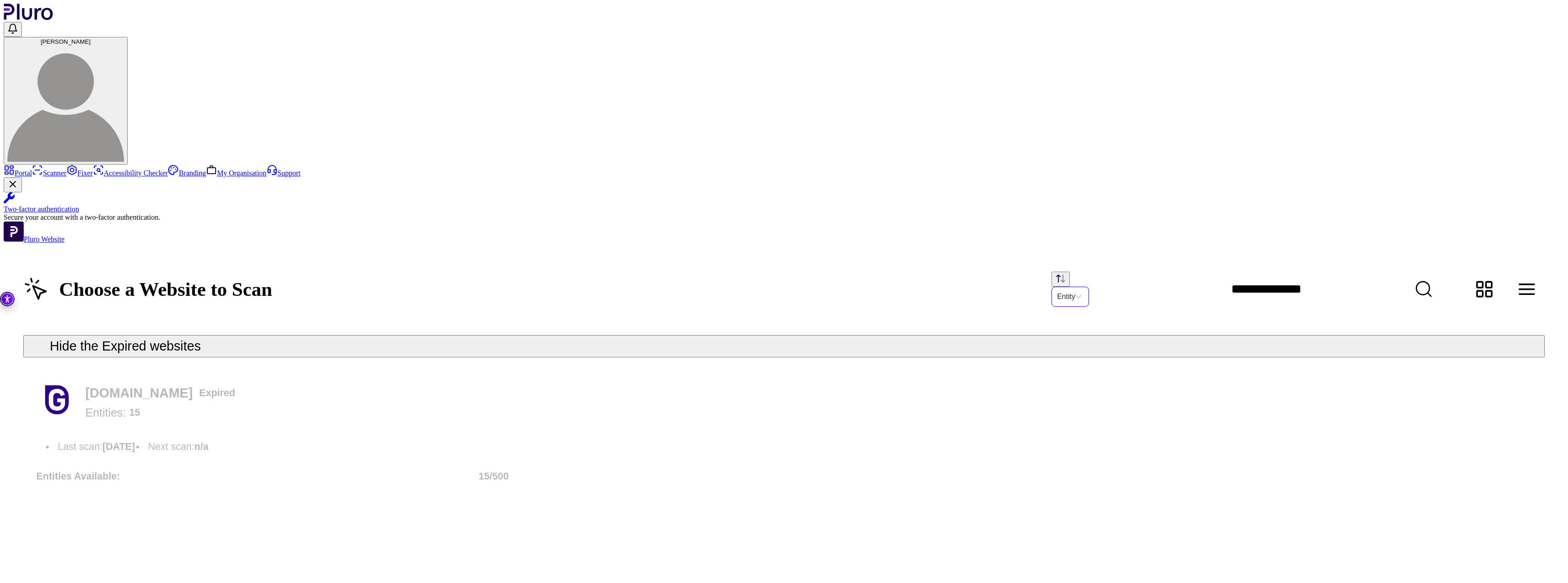
click at [1546, 243] on div "Choose a Website to Scan Entity Entity Hide the Expired websites [DOMAIN_NAME] …" at bounding box center [784, 382] width 1561 height 278
click at [1539, 271] on button "Change content view type to table" at bounding box center [1527, 289] width 36 height 36
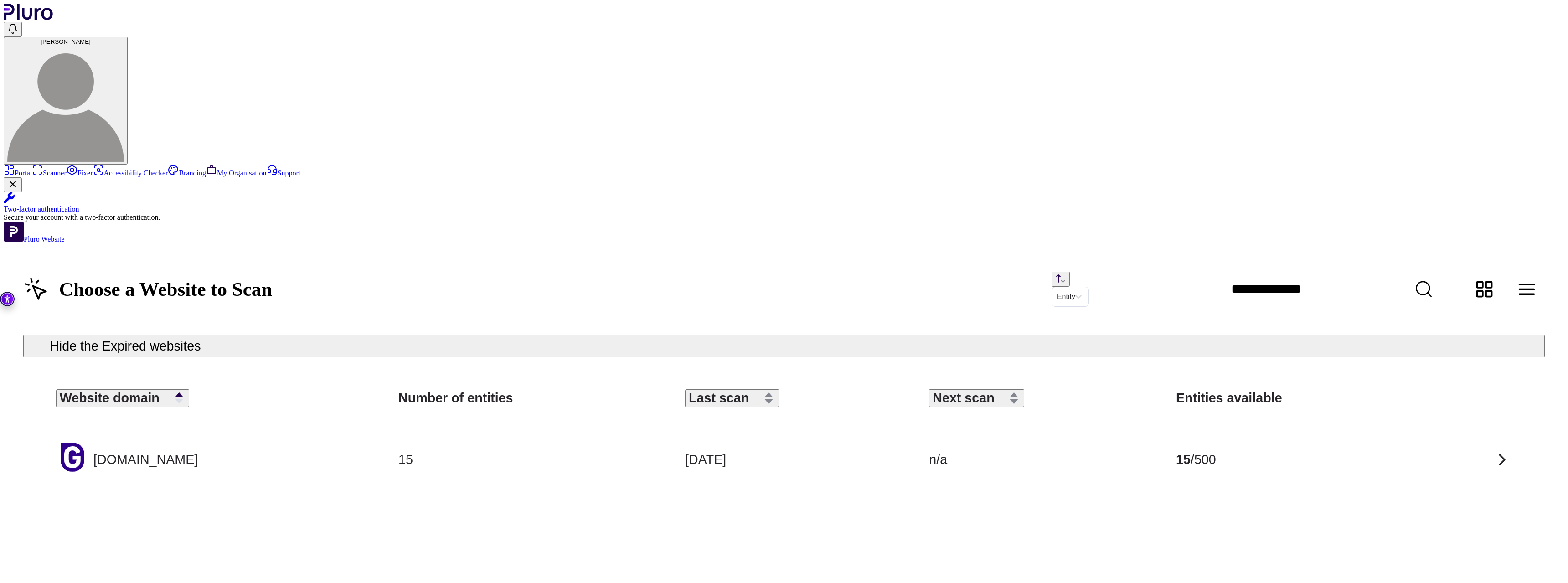
click at [1168, 371] on div "Website domain Number of entities Last scan Next scan Entities available [DOMAI…" at bounding box center [784, 442] width 1522 height 144
click at [1339, 450] on div "15 / 500" at bounding box center [1297, 459] width 243 height 19
click at [1519, 424] on td at bounding box center [1479, 459] width 93 height 71
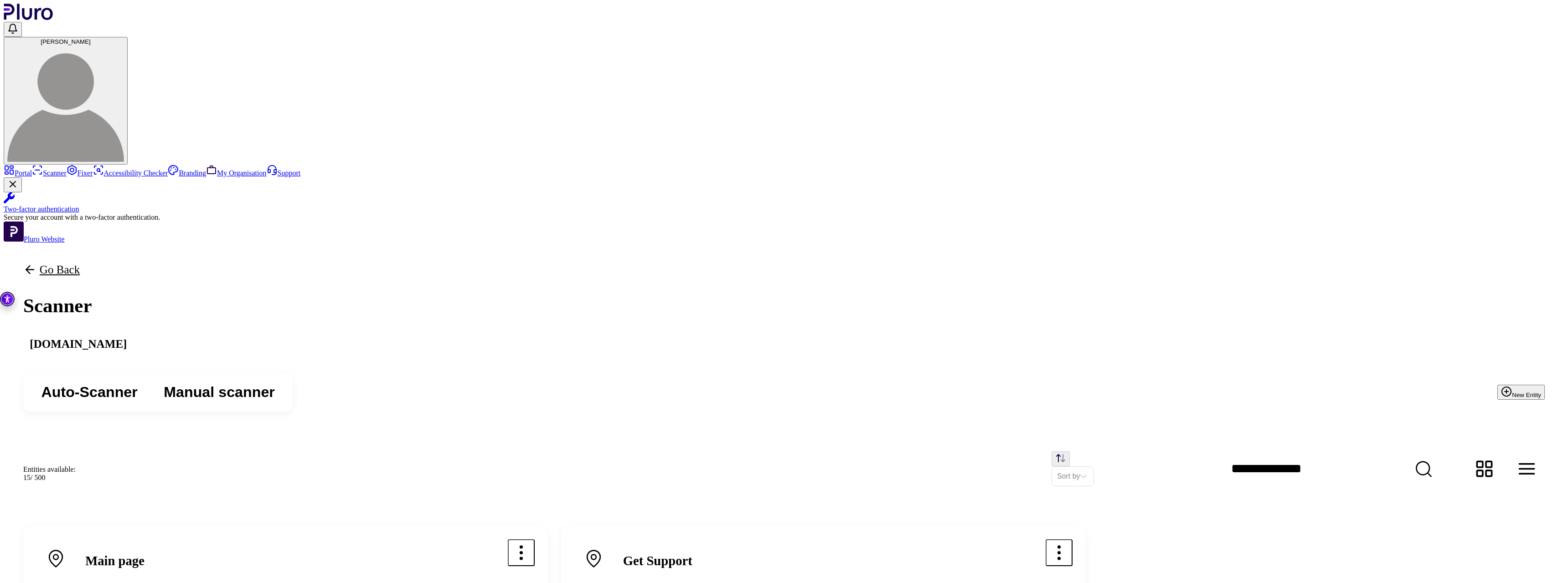
click at [826, 353] on div "Auto-Scanner Manual scanner New Entity" at bounding box center [784, 392] width 1561 height 79
click at [531, 543] on icon "Open options menu" at bounding box center [521, 553] width 19 height 19
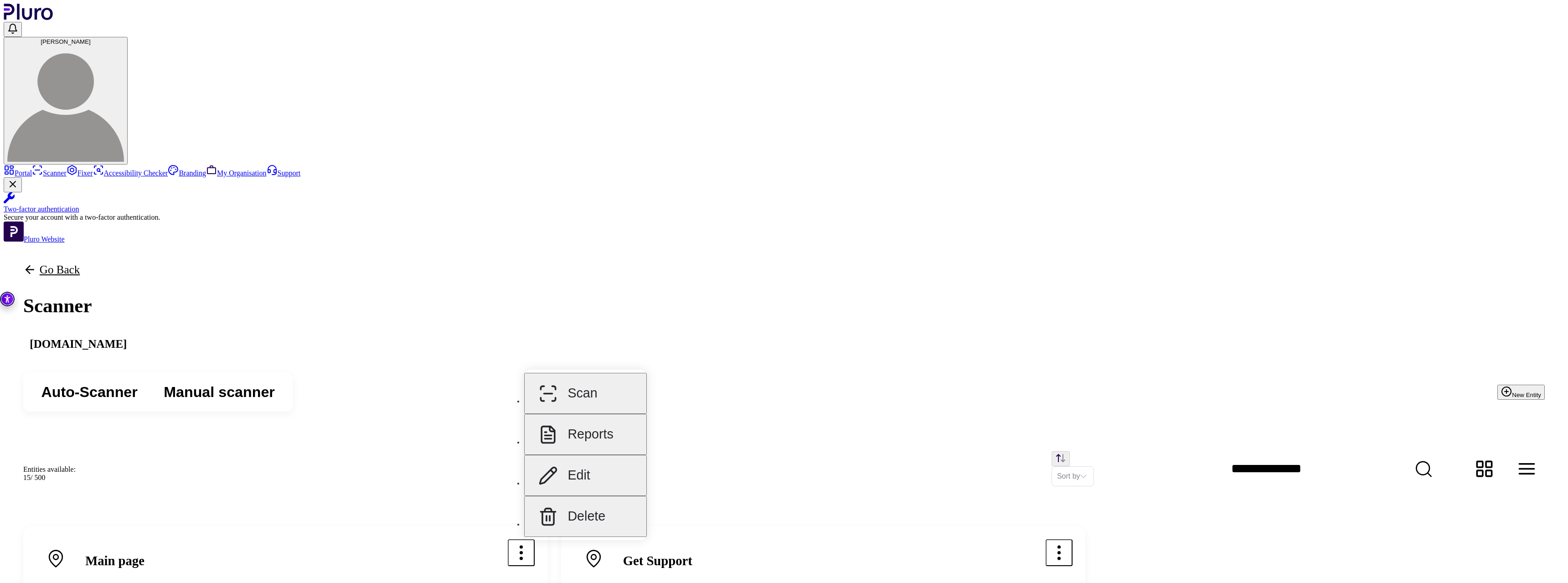
click at [605, 422] on button "Reports" at bounding box center [585, 434] width 122 height 41
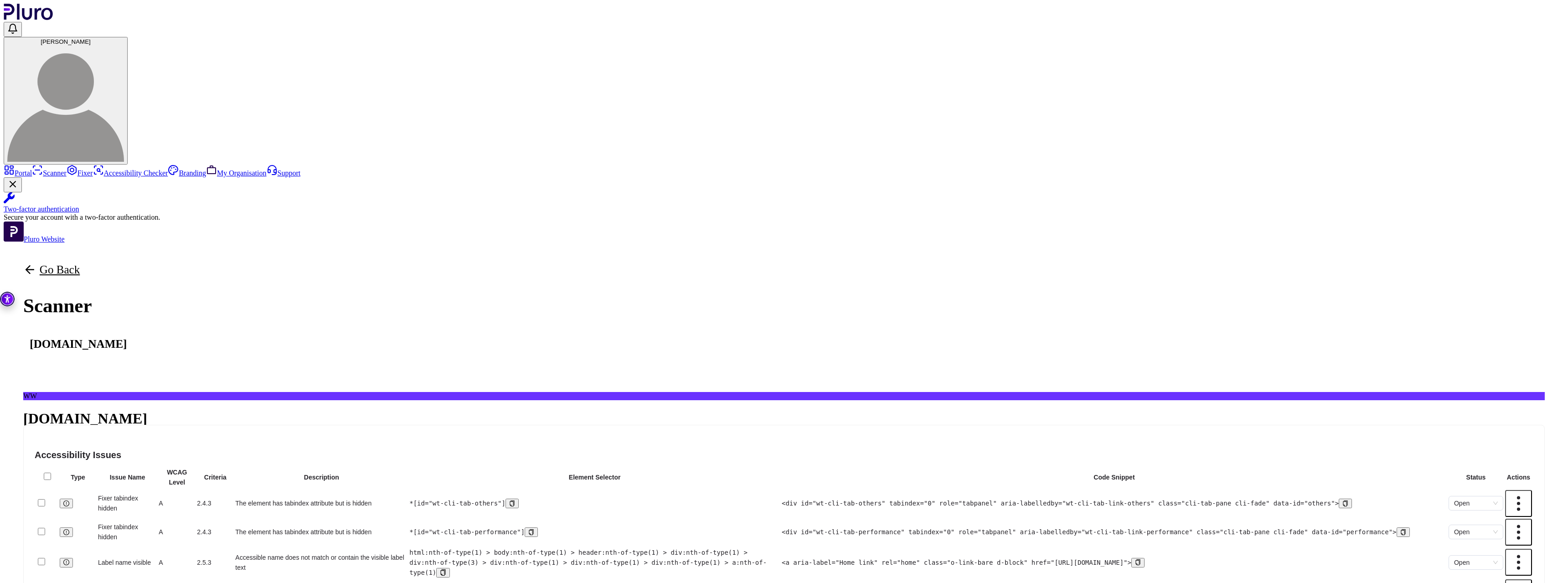
scroll to position [0, 0]
drag, startPoint x: 1318, startPoint y: 279, endPoint x: 1367, endPoint y: 275, distance: 49.2
click at [1367, 467] on th "Code Snippet" at bounding box center [1115, 477] width 666 height 21
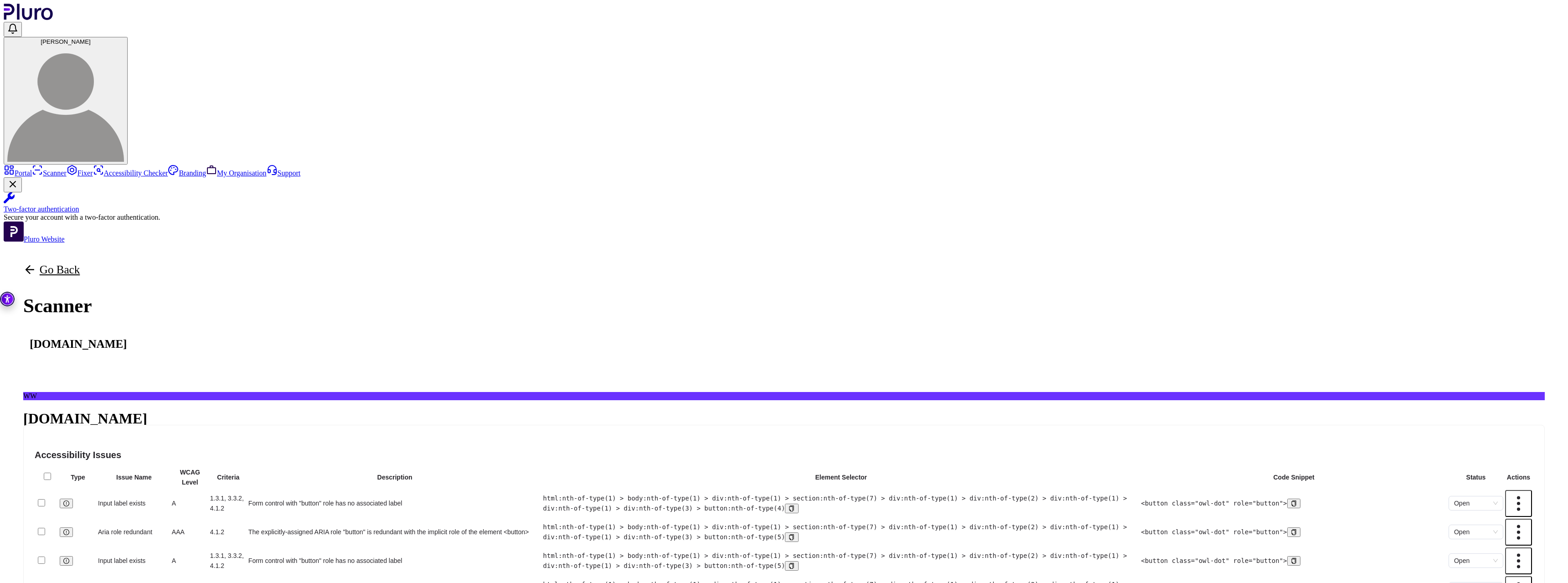
scroll to position [0, 0]
click at [542, 467] on th "Description" at bounding box center [394, 477] width 293 height 21
drag, startPoint x: 1143, startPoint y: 278, endPoint x: 1394, endPoint y: 284, distance: 251.1
click at [1394, 467] on tr "Type Issue Name WCAG Level Criteria Description Element Selector Code Snippet S…" at bounding box center [783, 477] width 1497 height 21
click at [1394, 467] on th "Code Snippet" at bounding box center [1294, 477] width 307 height 21
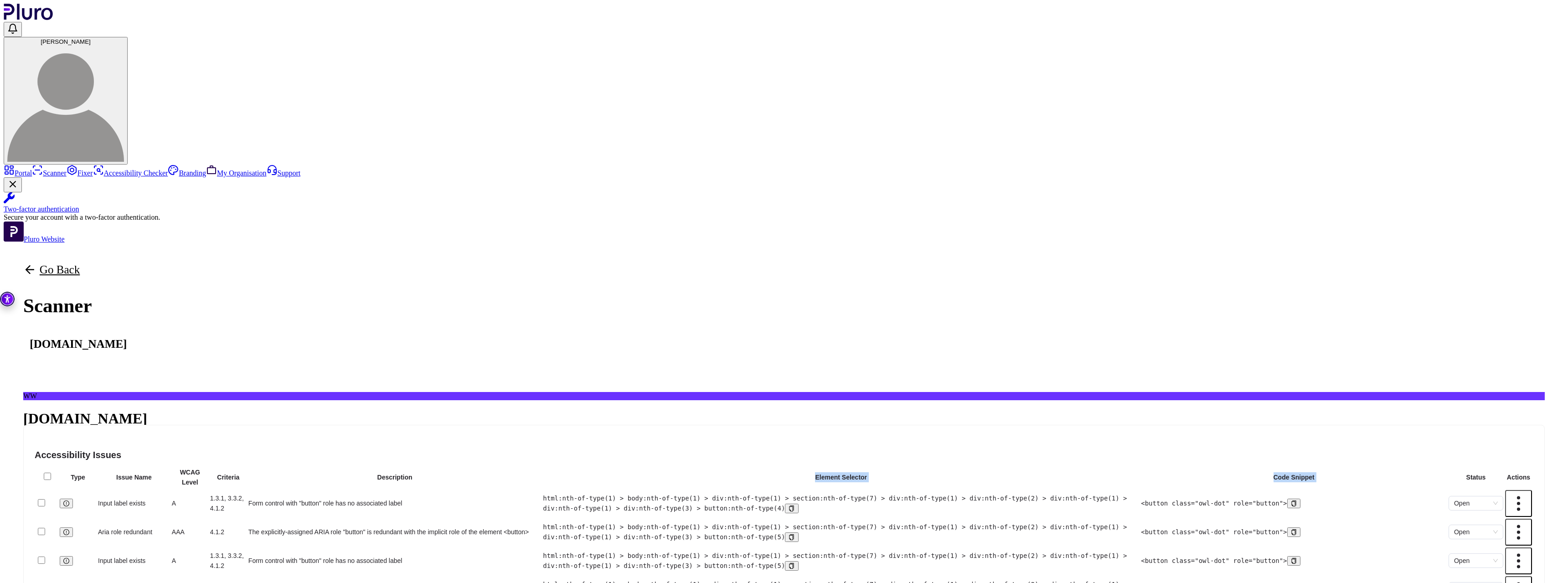
drag, startPoint x: 1428, startPoint y: 281, endPoint x: 1181, endPoint y: 279, distance: 247.0
click at [1181, 467] on tr "Type Issue Name WCAG Level Criteria Description Element Selector Code Snippet S…" at bounding box center [783, 477] width 1497 height 21
click at [542, 467] on th "Description" at bounding box center [394, 477] width 293 height 21
drag, startPoint x: 1128, startPoint y: 282, endPoint x: 1528, endPoint y: 284, distance: 400.0
click at [1528, 467] on tr "Type Issue Name WCAG Level Criteria Description Element Selector Code Snippet S…" at bounding box center [783, 477] width 1497 height 21
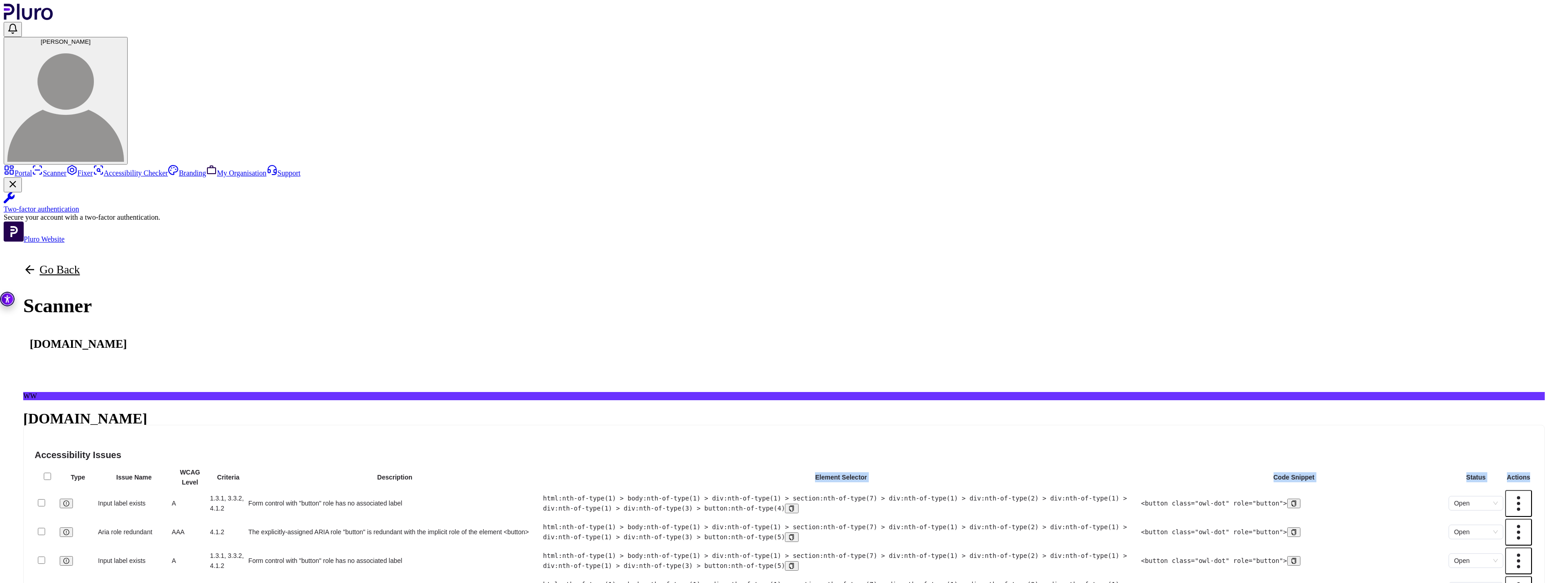
click at [1528, 467] on th "Actions" at bounding box center [1519, 477] width 28 height 21
drag, startPoint x: 1528, startPoint y: 284, endPoint x: 1182, endPoint y: 265, distance: 346.5
click at [1182, 467] on tr "Type Issue Name WCAG Level Criteria Description Element Selector Code Snippet S…" at bounding box center [783, 477] width 1497 height 21
click at [542, 467] on th "Description" at bounding box center [394, 477] width 293 height 21
drag, startPoint x: 1182, startPoint y: 265, endPoint x: 1527, endPoint y: 276, distance: 345.2
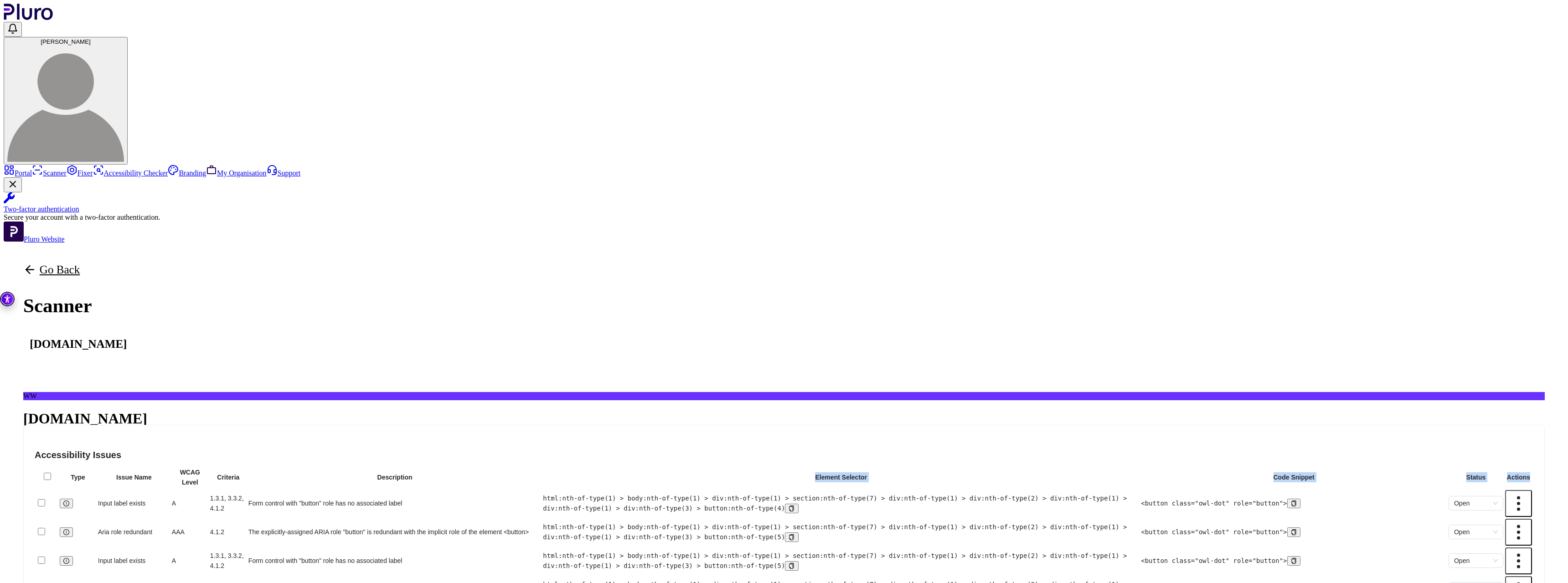
click at [1527, 467] on tr "Type Issue Name WCAG Level Criteria Description Element Selector Code Snippet S…" at bounding box center [783, 477] width 1497 height 21
click at [1527, 467] on th "Actions" at bounding box center [1519, 477] width 28 height 21
drag, startPoint x: 1527, startPoint y: 276, endPoint x: 1217, endPoint y: 275, distance: 310.0
click at [1217, 467] on tr "Type Issue Name WCAG Level Criteria Description Element Selector Code Snippet S…" at bounding box center [783, 477] width 1497 height 21
click at [1139, 467] on th "Element Selector" at bounding box center [841, 477] width 597 height 21
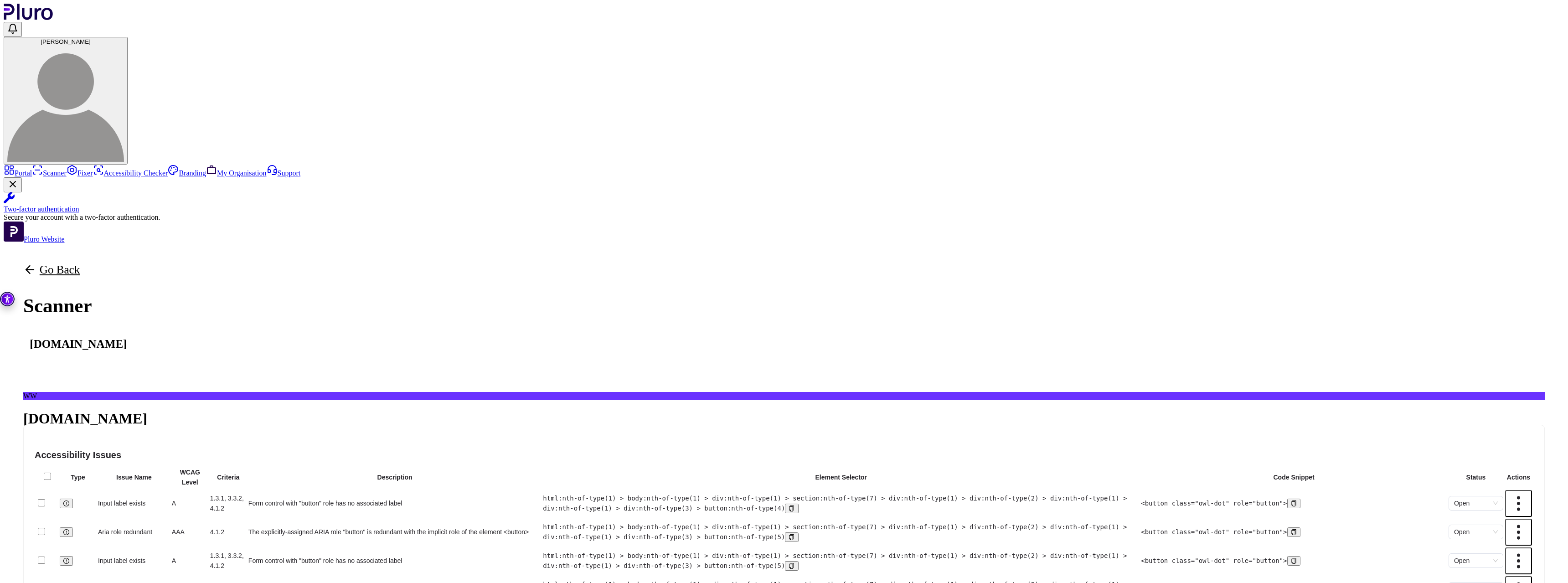
drag, startPoint x: 469, startPoint y: 273, endPoint x: 473, endPoint y: 276, distance: 5.0
click at [170, 467] on th "Issue Name" at bounding box center [134, 477] width 73 height 21
drag, startPoint x: 635, startPoint y: 269, endPoint x: 979, endPoint y: 284, distance: 344.3
click at [979, 467] on tr "Type Issue Name WCAG Level Criteria Description Element Selector Code Snippet S…" at bounding box center [783, 477] width 1497 height 21
click at [542, 467] on th "Description" at bounding box center [394, 477] width 293 height 21
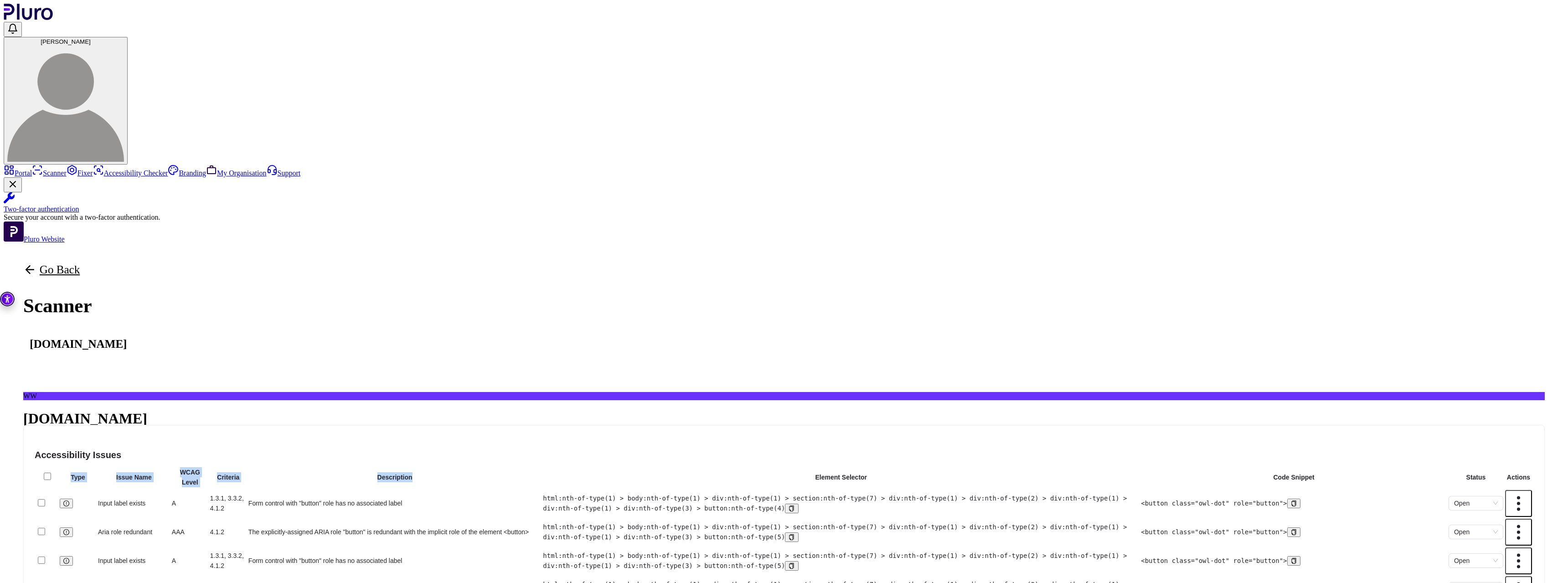
drag, startPoint x: 1109, startPoint y: 278, endPoint x: 1541, endPoint y: 270, distance: 432.1
click at [706, 449] on h4 "Accessibility Issues" at bounding box center [784, 455] width 1499 height 13
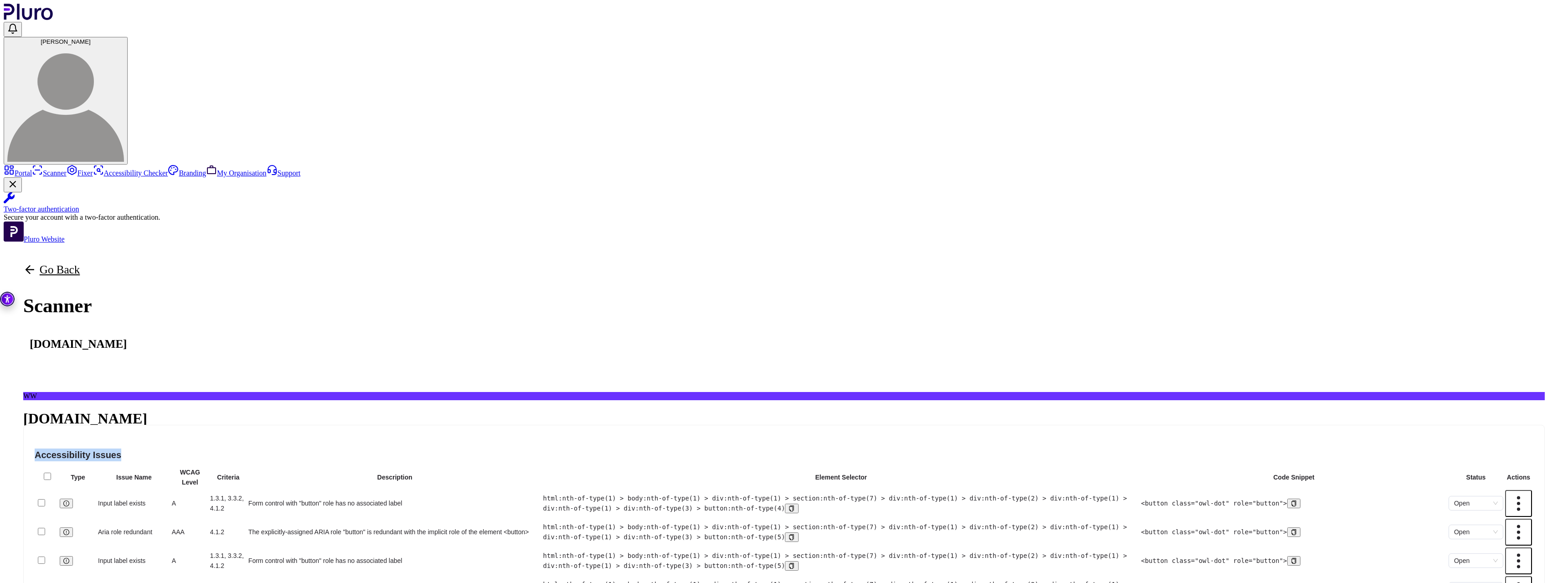
click at [706, 449] on h4 "Accessibility Issues" at bounding box center [784, 455] width 1499 height 13
click at [617, 449] on h4 "Accessibility Issues" at bounding box center [784, 455] width 1499 height 13
drag, startPoint x: 570, startPoint y: 271, endPoint x: 878, endPoint y: 268, distance: 308.0
click at [878, 467] on tr "Type Issue Name WCAG Level Criteria Description Element Selector Code Snippet S…" at bounding box center [783, 477] width 1497 height 21
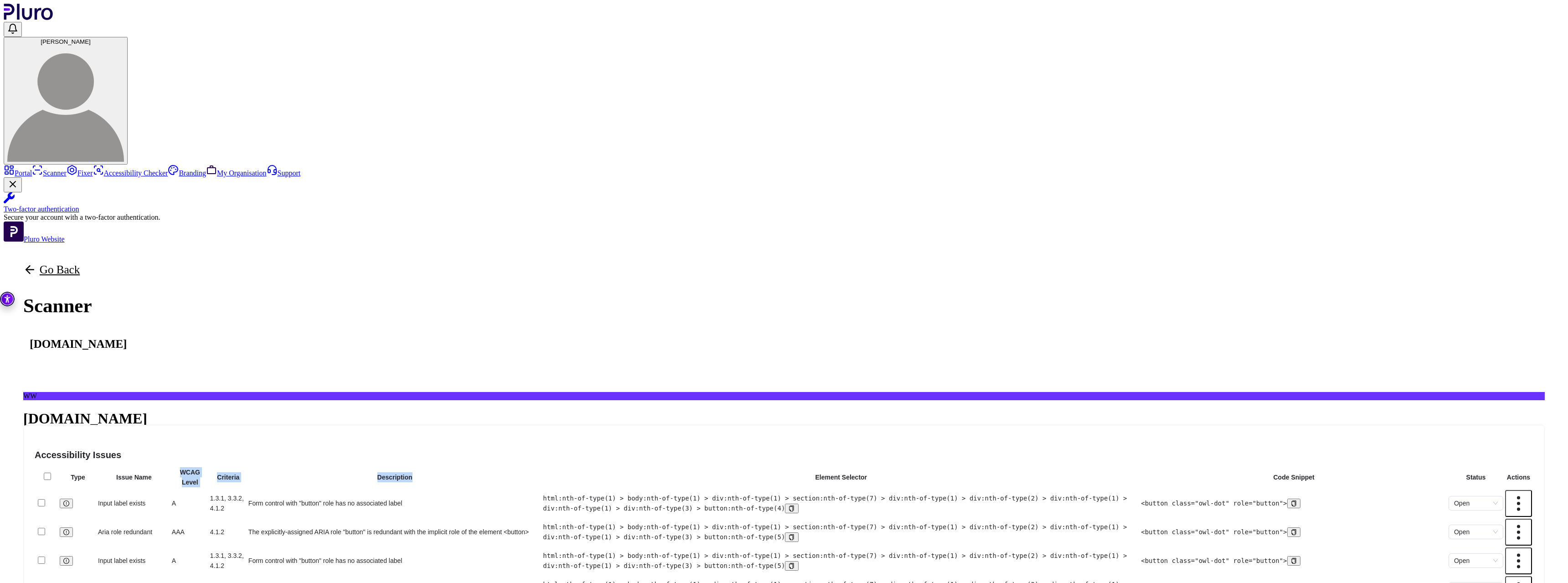
click at [542, 467] on th "Description" at bounding box center [394, 477] width 293 height 21
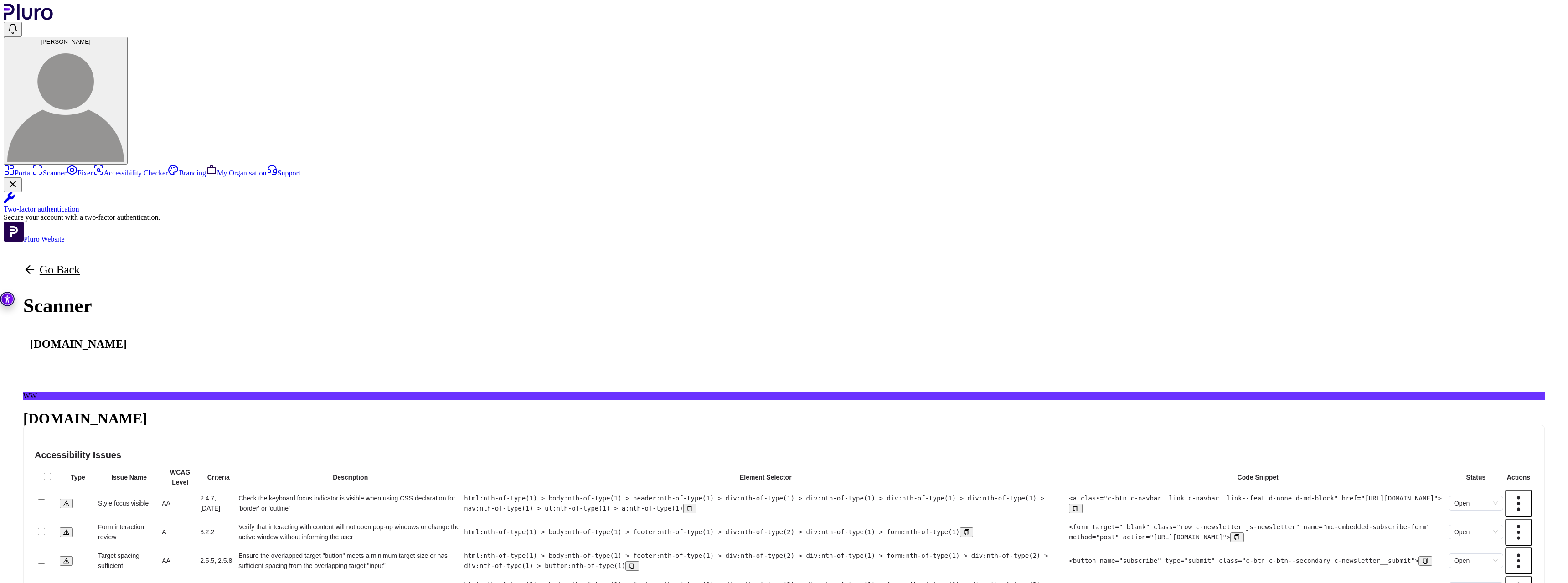
scroll to position [403, 0]
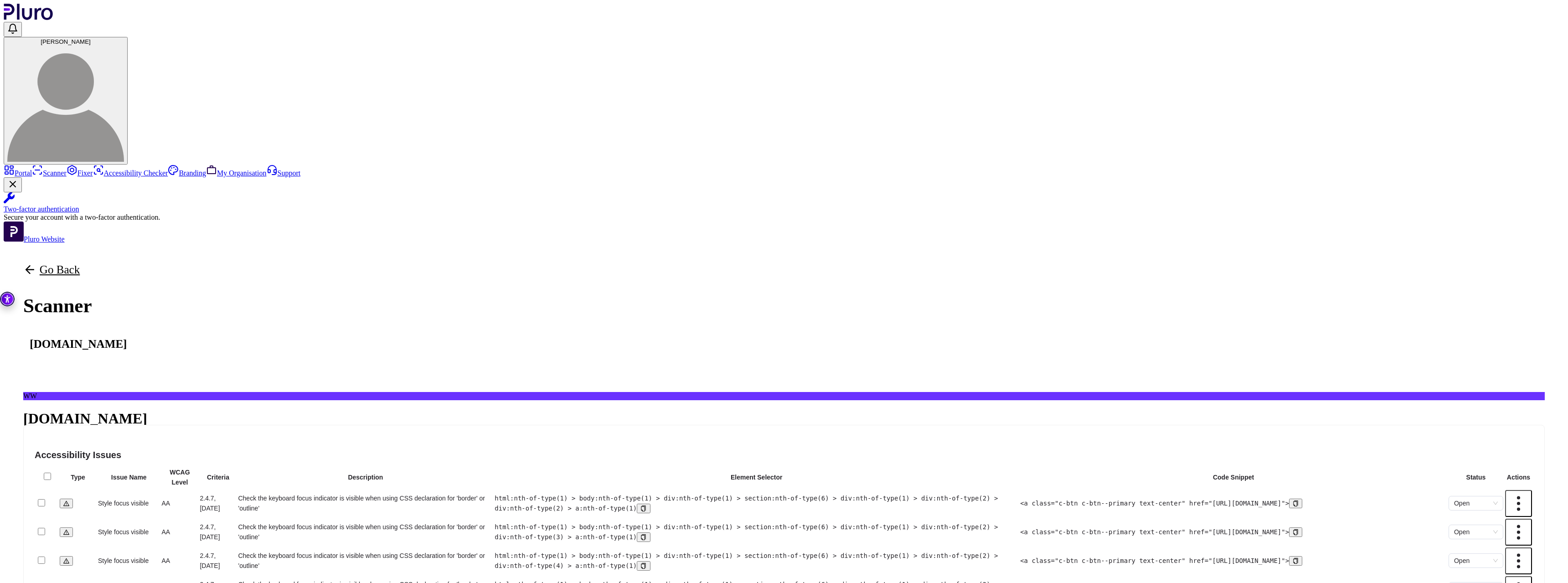
scroll to position [214, 0]
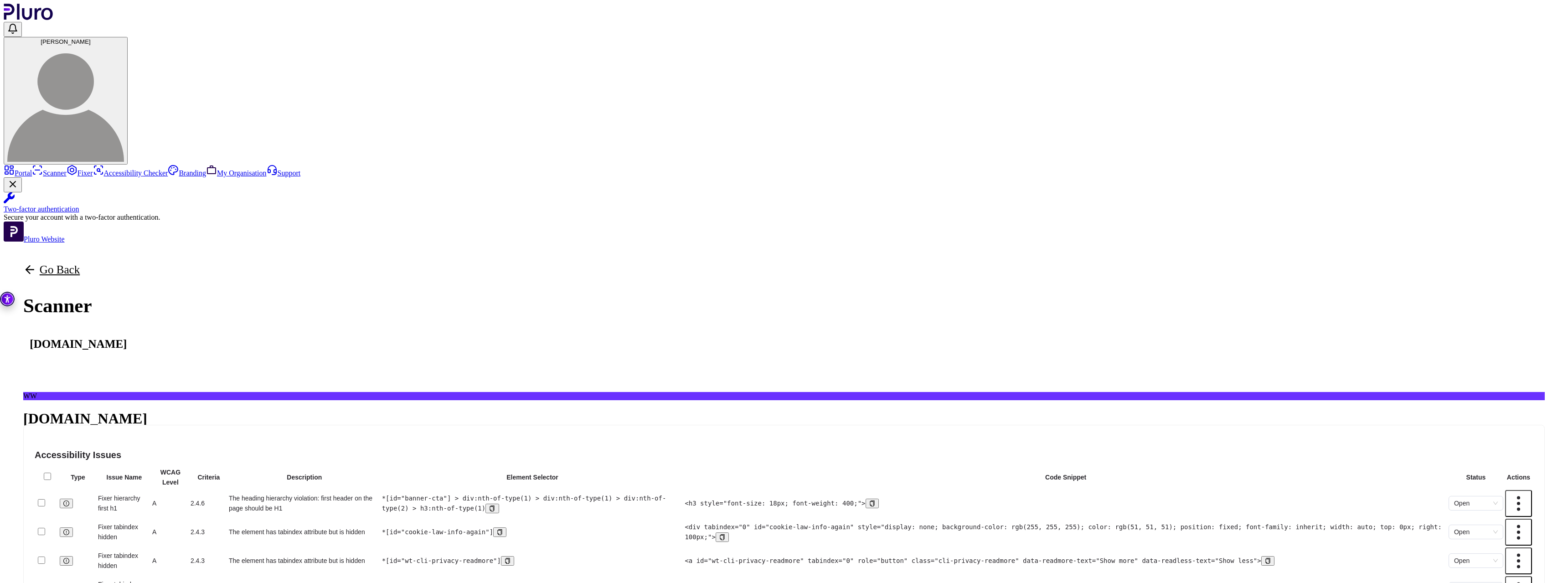
scroll to position [0, 0]
click at [550, 456] on div "114 Total Issues 58 Critical 51 Alerts 5 Manual 89 Violation 22 Need review" at bounding box center [784, 464] width 1522 height 17
click at [88, 456] on span "58" at bounding box center [84, 459] width 7 height 7
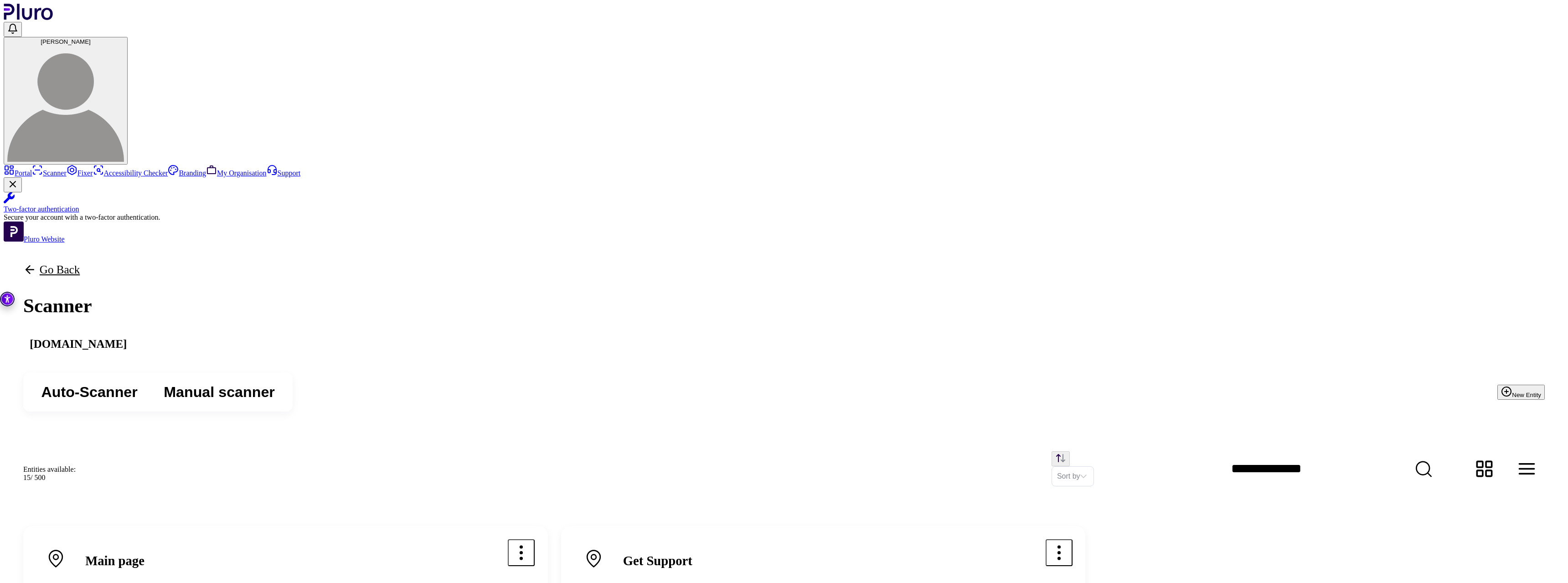
scroll to position [153, 0]
drag, startPoint x: 582, startPoint y: 196, endPoint x: 565, endPoint y: 177, distance: 25.5
drag, startPoint x: 561, startPoint y: 251, endPoint x: 554, endPoint y: 246, distance: 8.6
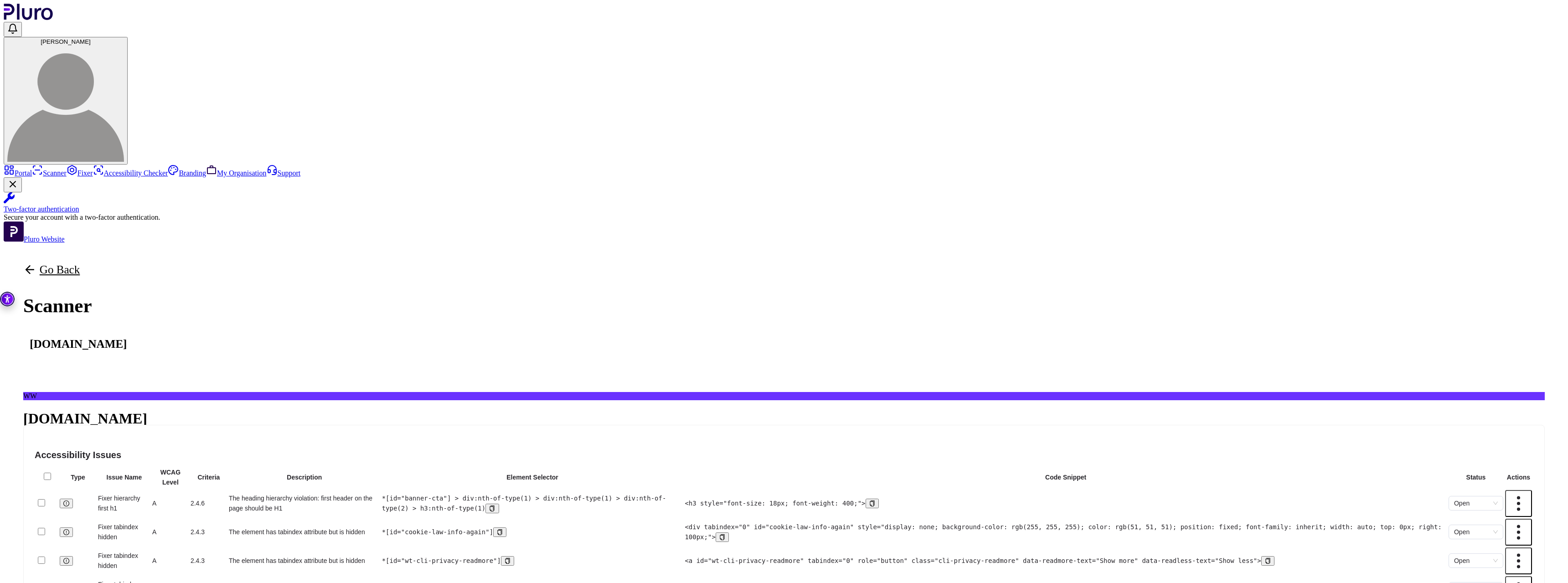
click at [66, 169] on link "Scanner" at bounding box center [49, 173] width 35 height 8
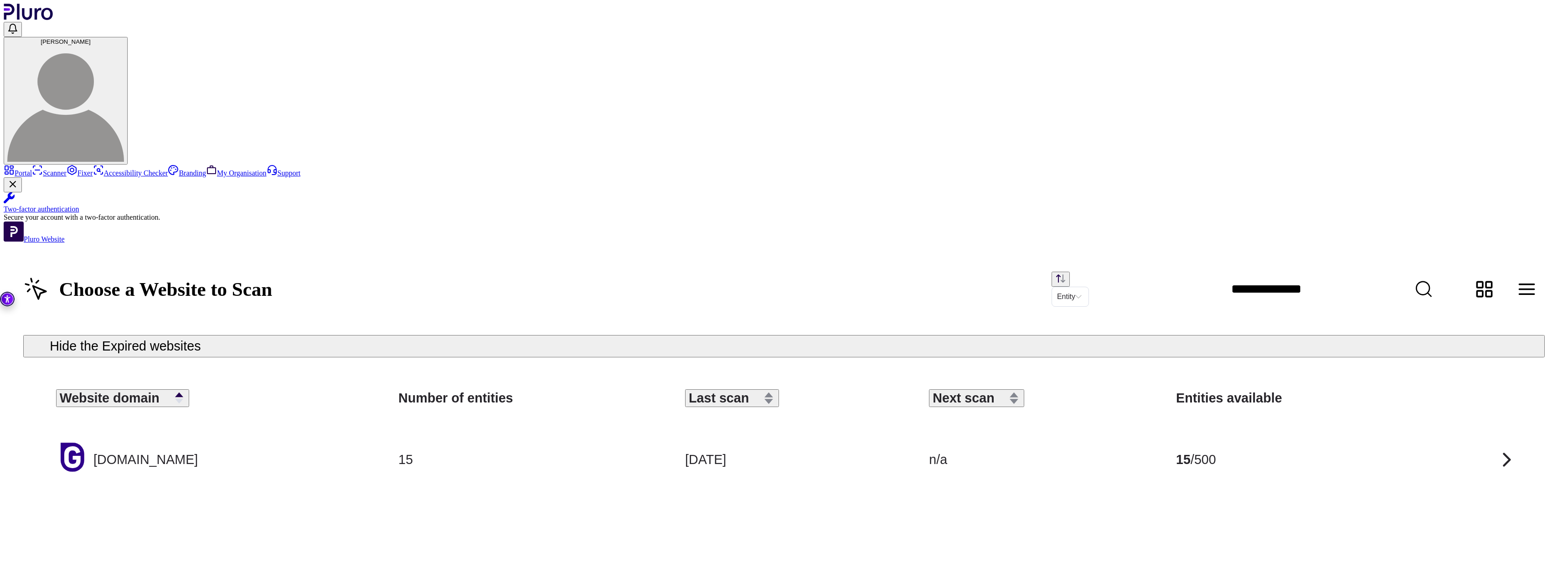
click at [362, 441] on div "[DOMAIN_NAME]" at bounding box center [214, 459] width 317 height 38
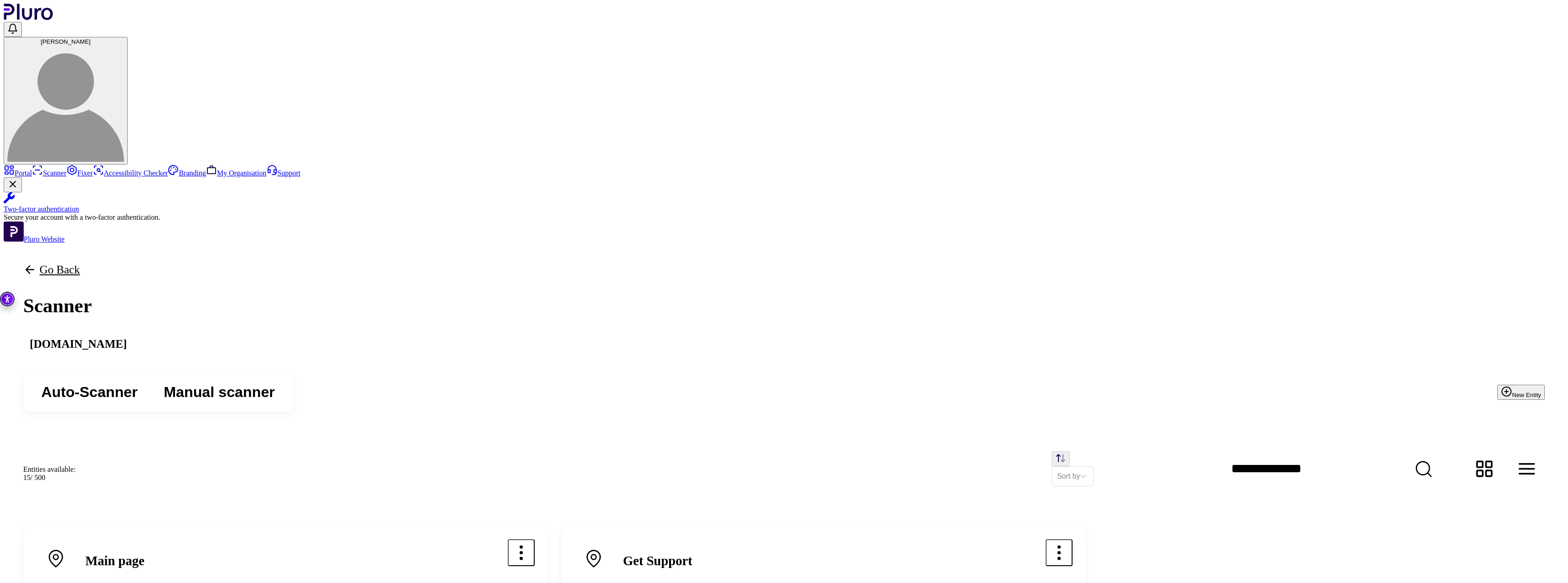
scroll to position [153, 0]
click at [807, 451] on div "Sort by" at bounding box center [820, 469] width 1449 height 36
click at [948, 431] on div "Entities available: 15 / 500 Sort by" at bounding box center [784, 469] width 1561 height 75
click at [93, 177] on link "Fixer" at bounding box center [79, 173] width 26 height 8
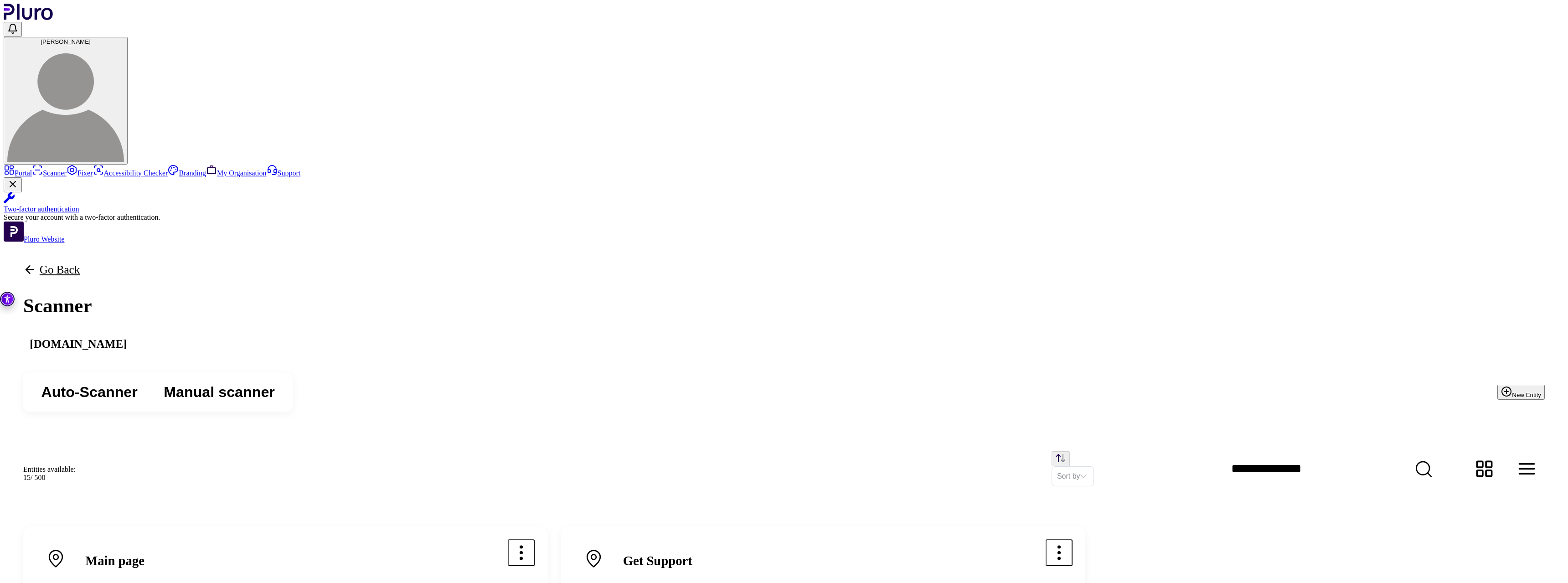
click at [531, 543] on icon "Open options menu" at bounding box center [521, 553] width 19 height 19
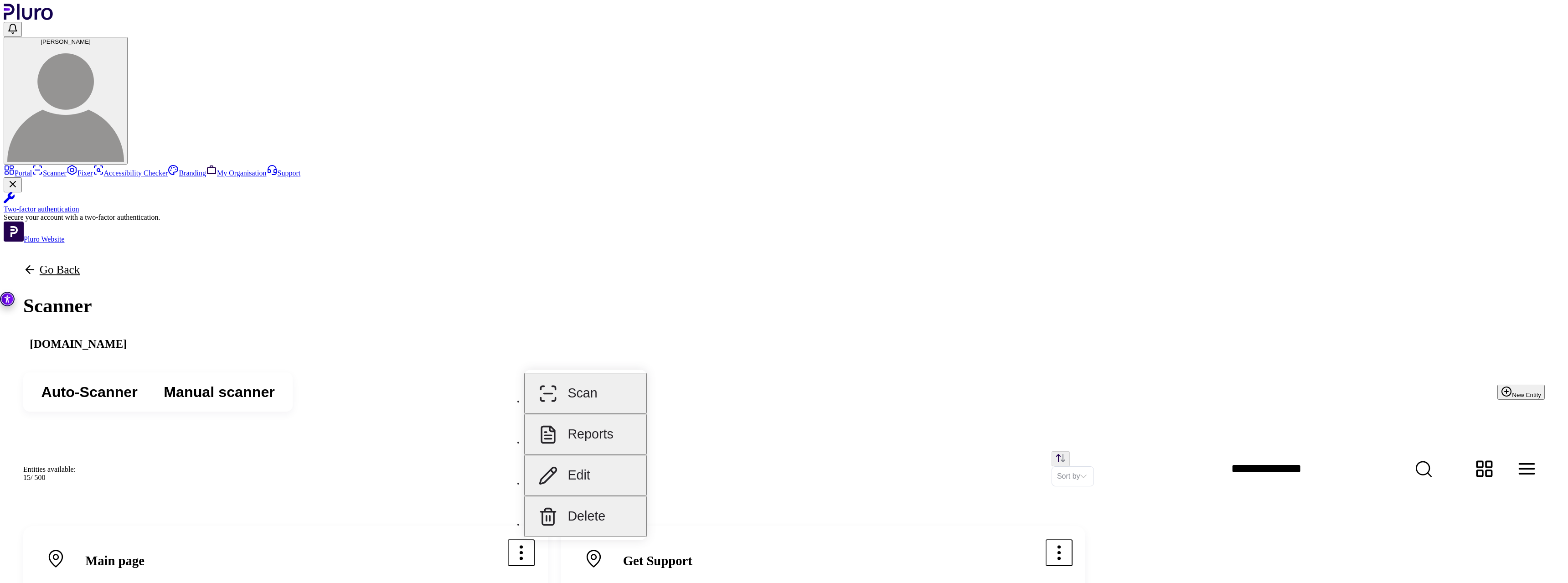
click at [599, 430] on button "Reports" at bounding box center [585, 434] width 122 height 41
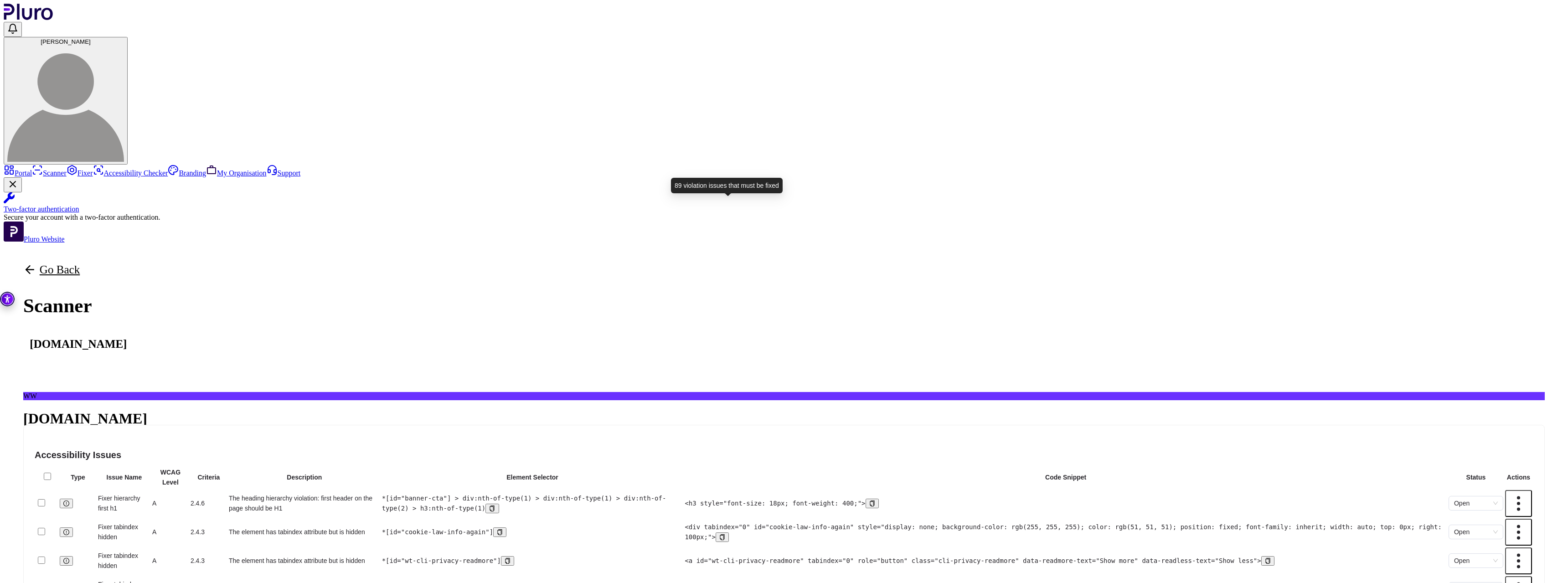
click at [66, 464] on button "89 Violation" at bounding box center [44, 469] width 43 height 9
click at [39, 466] on span "89" at bounding box center [35, 469] width 7 height 7
click at [177, 456] on span "Manual" at bounding box center [167, 459] width 20 height 7
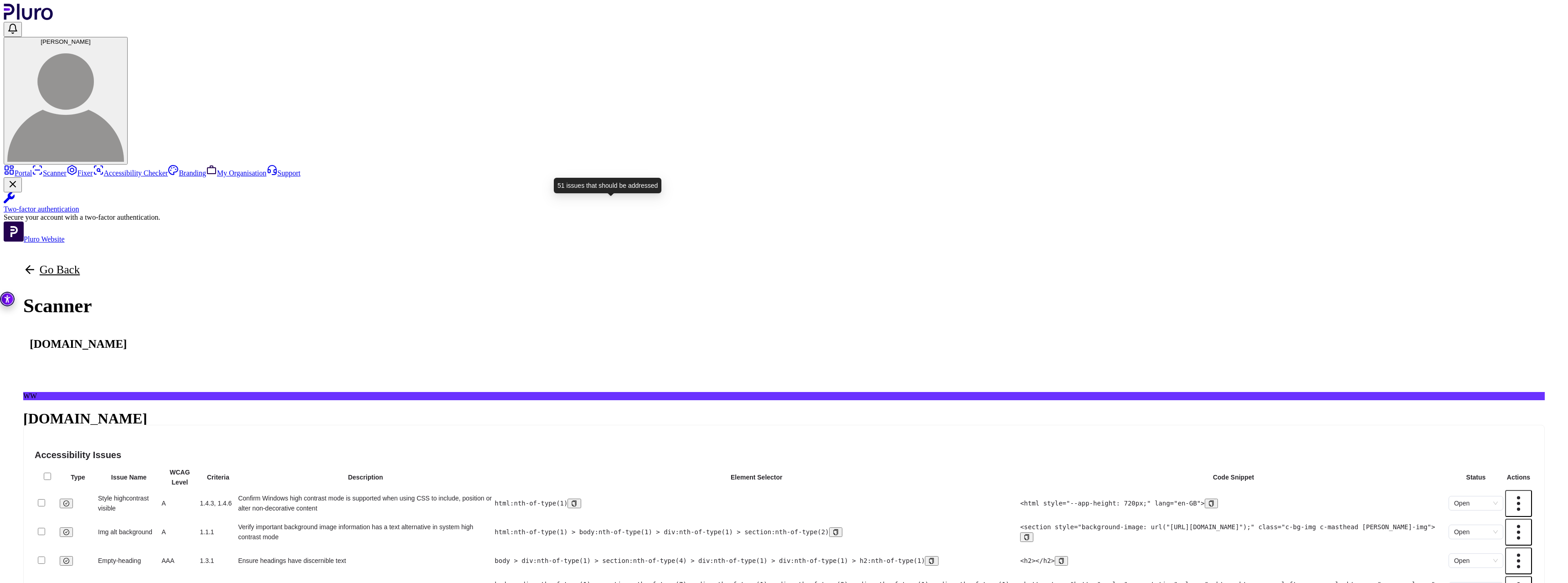
click at [126, 456] on span "51" at bounding box center [122, 459] width 7 height 7
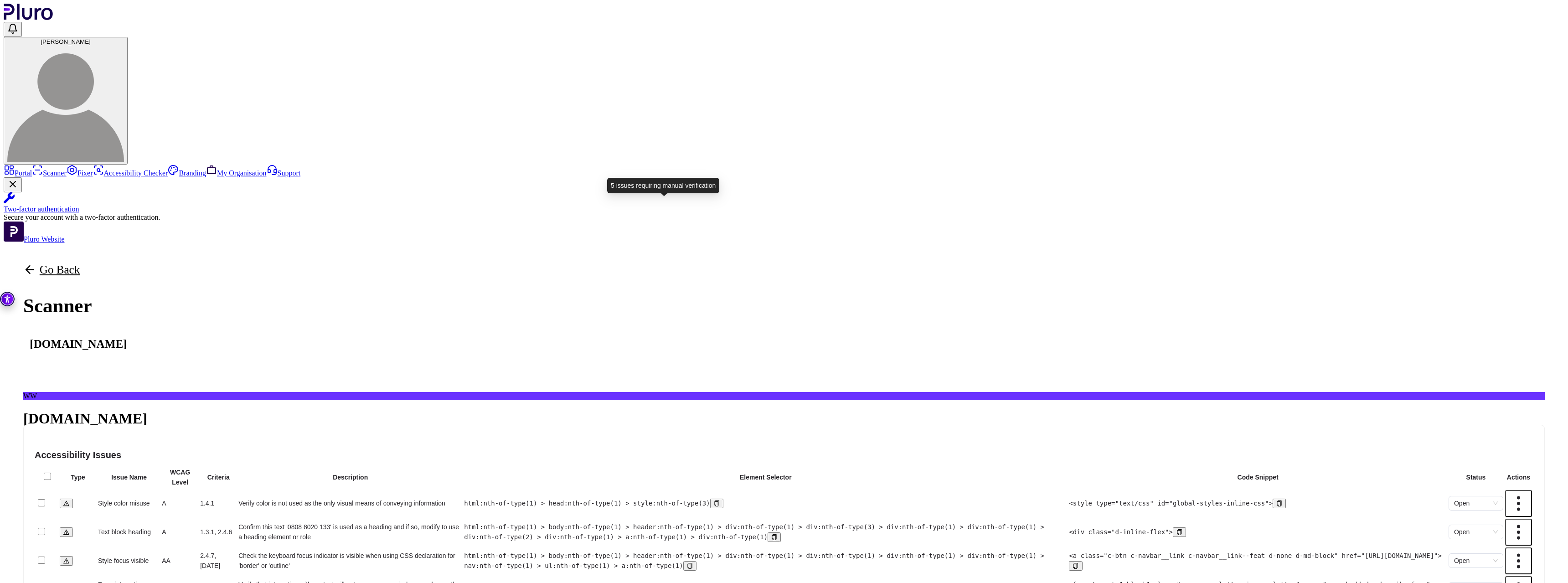
click at [153, 457] on icon "icon" at bounding box center [151, 460] width 6 height 6
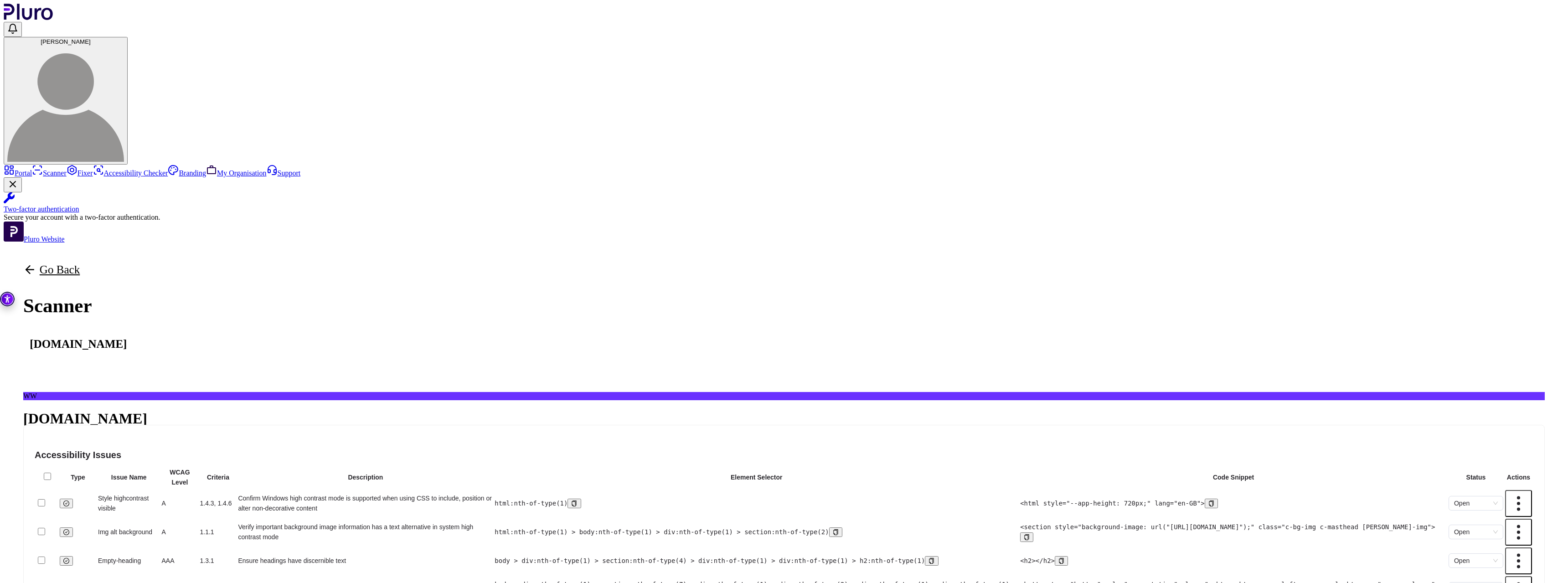
click at [115, 466] on span "Need review" at bounding box center [98, 469] width 33 height 7
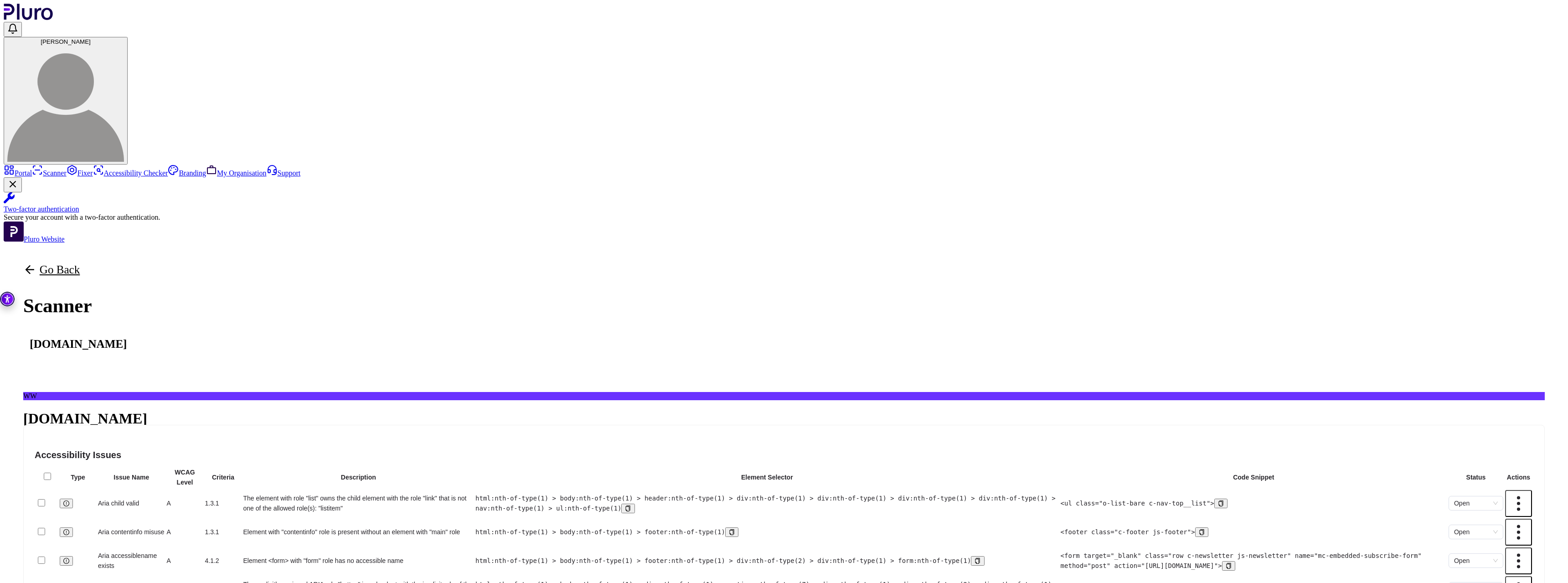
scroll to position [38, 0]
click at [66, 464] on button "89 Violation" at bounding box center [44, 469] width 43 height 9
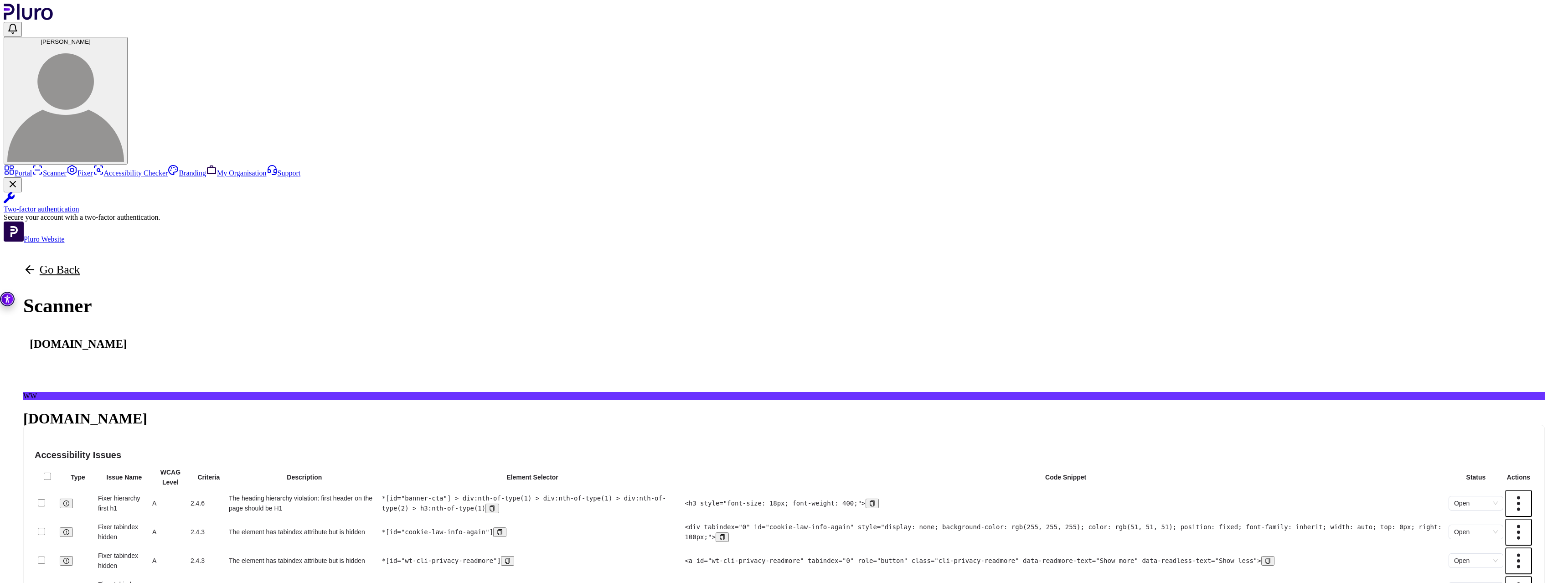
click at [153, 457] on icon "icon" at bounding box center [151, 460] width 6 height 6
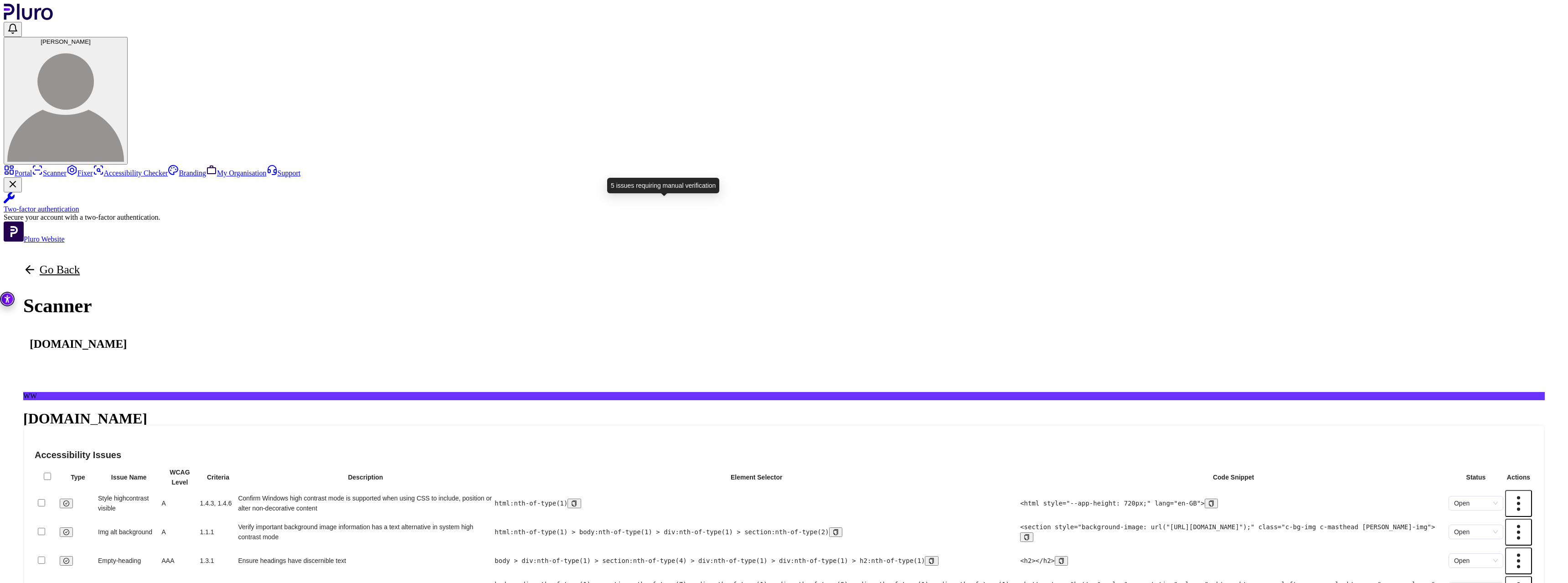
click at [141, 456] on span "Alerts" at bounding box center [133, 459] width 15 height 7
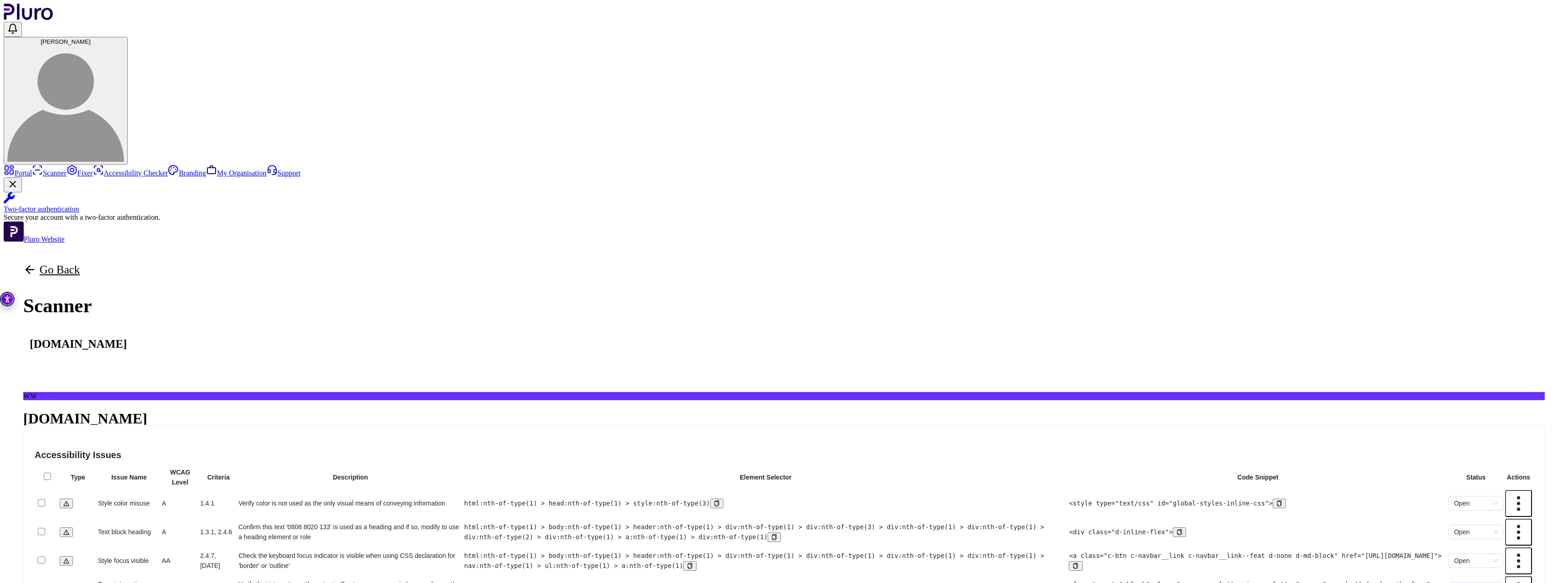
click at [463, 489] on td "Verify color is not used as the only visual means of conveying information" at bounding box center [350, 503] width 225 height 28
